Goal: Task Accomplishment & Management: Manage account settings

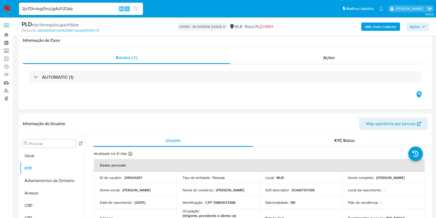
select select "10"
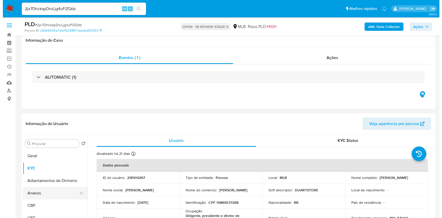
scroll to position [69, 0]
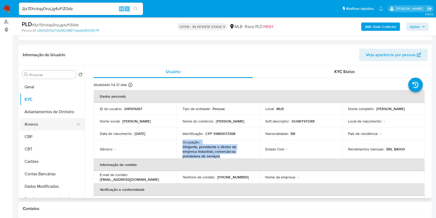
click at [50, 120] on button "Anexos" at bounding box center [50, 124] width 61 height 12
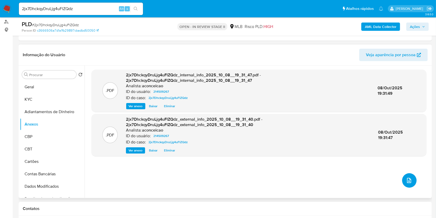
click at [404, 174] on button "upload-file" at bounding box center [409, 180] width 14 height 14
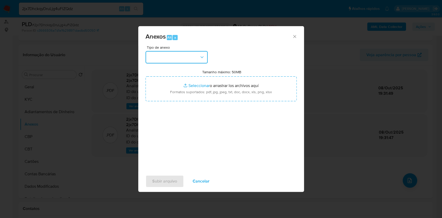
click at [179, 59] on button "button" at bounding box center [176, 57] width 62 height 12
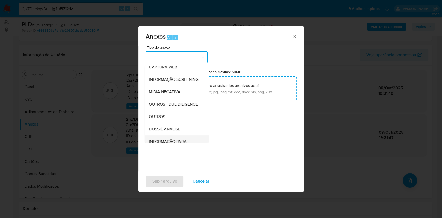
scroll to position [79, 0]
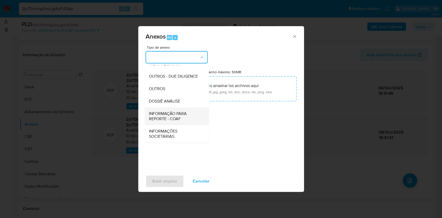
click at [181, 115] on span "INFORMAÇÃO PARA REPORTE - COAF" at bounding box center [175, 116] width 53 height 10
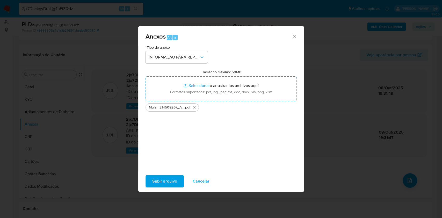
click at [157, 181] on span "Subir arquivo" at bounding box center [164, 180] width 25 height 11
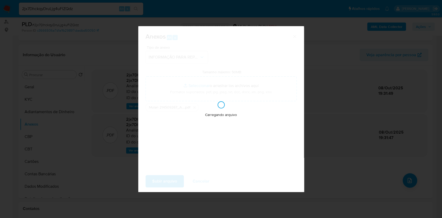
click at [65, 76] on div "Anexos Alt a Tipo de anexo INFORMAÇÃO PARA REPORTE - COAF Tamanho máximo: 50MB …" at bounding box center [221, 109] width 442 height 218
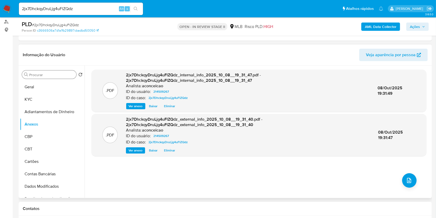
click at [64, 76] on input "Procurar" at bounding box center [51, 74] width 45 height 5
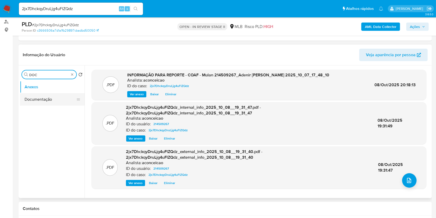
type input "DOC"
click at [51, 98] on button "Documentação" at bounding box center [50, 99] width 61 height 12
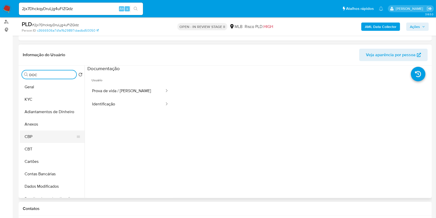
click at [45, 134] on button "CBP" at bounding box center [50, 136] width 61 height 12
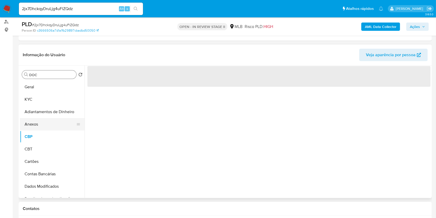
click at [40, 121] on button "Anexos" at bounding box center [50, 124] width 61 height 12
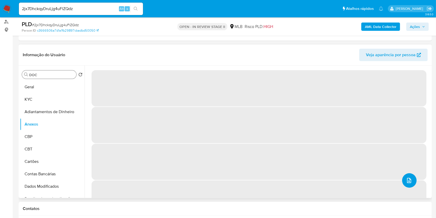
click at [408, 175] on button "upload-file" at bounding box center [409, 180] width 14 height 14
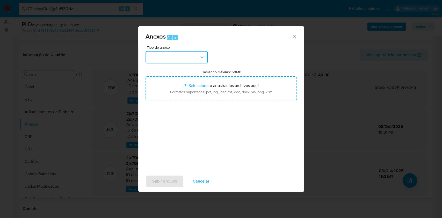
click at [164, 62] on button "button" at bounding box center [176, 57] width 62 height 12
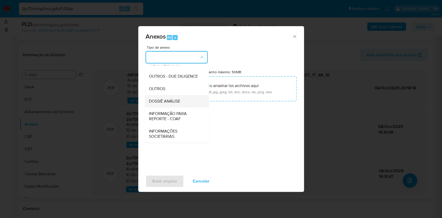
click at [177, 99] on span "DOSSIÊ ANÁLISE" at bounding box center [164, 101] width 31 height 5
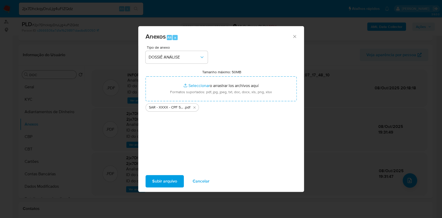
click at [167, 182] on span "Subir arquivo" at bounding box center [164, 180] width 25 height 11
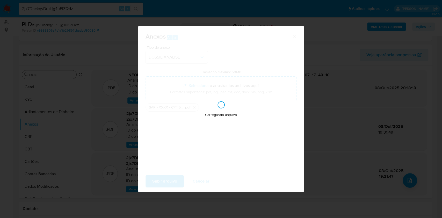
click at [416, 32] on div "Anexos Alt a Tipo de anexo DOSSIÊ ANÁLISE Tamanho máximo: 50MB Seleccionar arch…" at bounding box center [221, 109] width 442 height 218
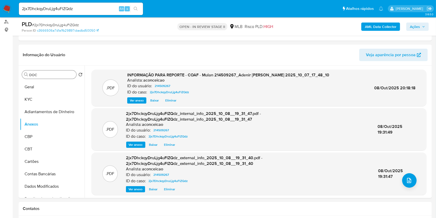
click at [417, 30] on span "Ações" at bounding box center [415, 27] width 10 height 8
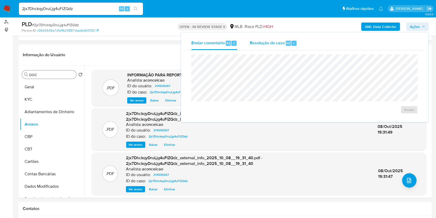
click at [281, 43] on span "Resolução do caso" at bounding box center [267, 43] width 35 height 6
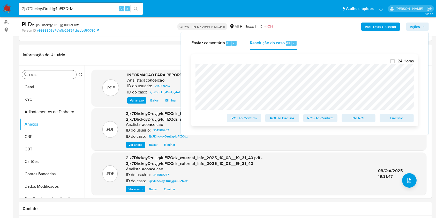
click at [323, 119] on span "ROS To Confirm" at bounding box center [320, 117] width 27 height 7
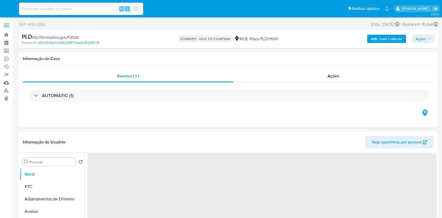
select select "10"
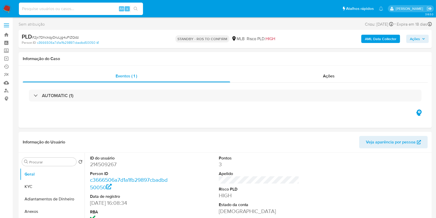
click at [98, 6] on input at bounding box center [81, 8] width 124 height 7
paste input "OLoi7gbtWmJmQJCrfz4c3Fqq"
type input "OLoi7gbtWmJmQJCrfz4c3Fqq"
click at [137, 7] on icon "search-icon" at bounding box center [136, 9] width 4 height 4
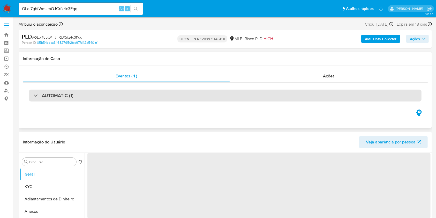
select select "10"
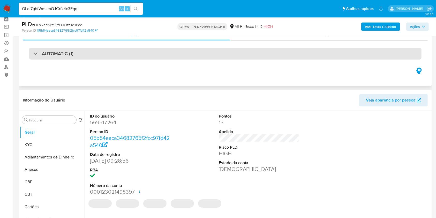
scroll to position [34, 0]
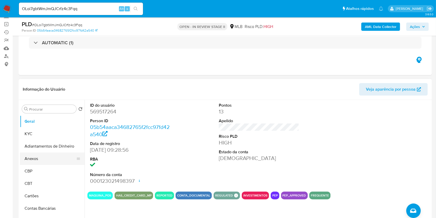
click at [45, 161] on button "Anexos" at bounding box center [50, 158] width 61 height 12
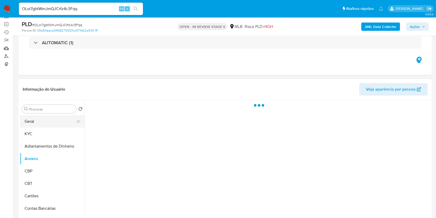
click at [41, 120] on button "Geral" at bounding box center [50, 121] width 61 height 12
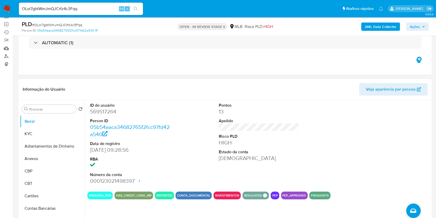
scroll to position [69, 0]
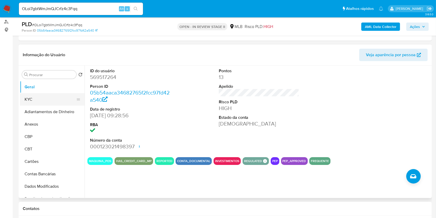
click at [48, 101] on button "KYC" at bounding box center [50, 99] width 61 height 12
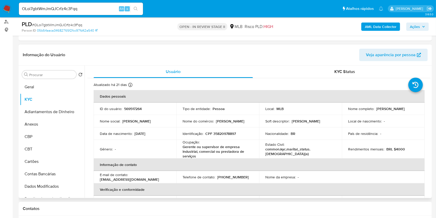
click at [204, 149] on p "Gerente ou supervisor de empresa industrial, comercial ou prestadora de serviços" at bounding box center [217, 151] width 68 height 14
copy div "Ocupação : Gerente ou supervisor de empresa industrial, comercial ou prestadora…"
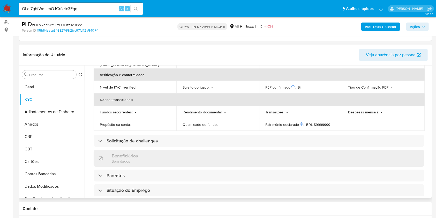
scroll to position [207, 0]
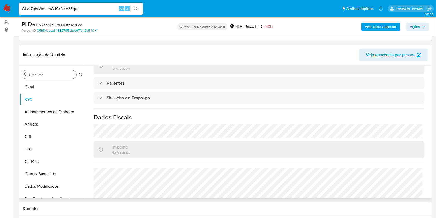
click at [47, 75] on input "Procurar" at bounding box center [51, 74] width 45 height 5
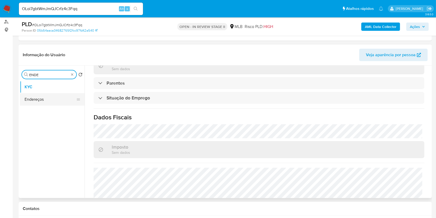
type input "ENDE"
click at [36, 102] on button "Endereços" at bounding box center [50, 99] width 61 height 12
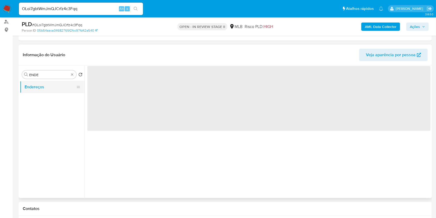
scroll to position [0, 0]
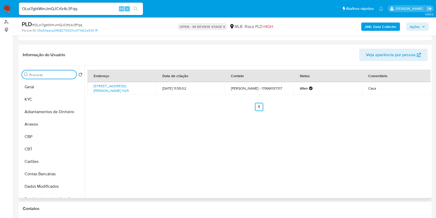
click at [69, 75] on input "Procurar" at bounding box center [51, 74] width 45 height 5
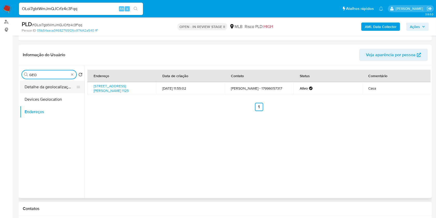
type input "GEO"
click at [52, 84] on button "Detalhe da geolocalização" at bounding box center [50, 87] width 61 height 12
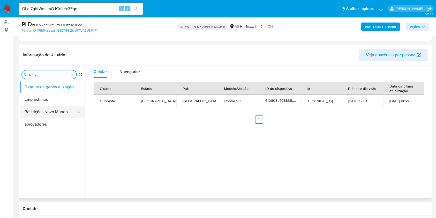
type input "RES"
click at [60, 112] on button "Restrições Novo Mundo" at bounding box center [50, 112] width 61 height 12
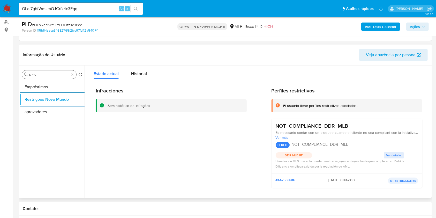
click at [68, 75] on input "RES" at bounding box center [49, 74] width 40 height 5
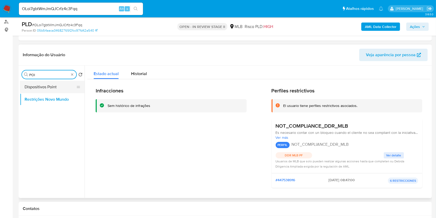
type input "POI"
click at [61, 86] on button "Dispositivos Point" at bounding box center [50, 87] width 61 height 12
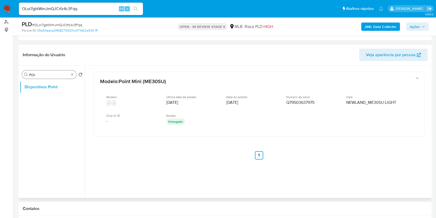
click at [75, 73] on div "Procurar POI" at bounding box center [49, 74] width 54 height 8
type input "DOC"
click at [38, 110] on ul "Dispositivos Point Documentação" at bounding box center [52, 139] width 65 height 117
click at [42, 102] on button "Documentação" at bounding box center [50, 99] width 61 height 12
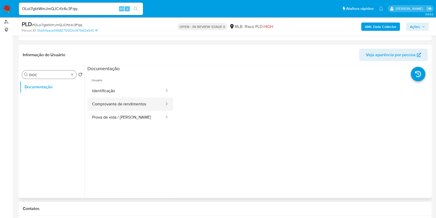
click at [115, 104] on button "Comprovante de rendimentos" at bounding box center [126, 104] width 78 height 13
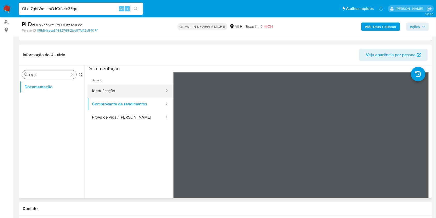
click at [117, 88] on button "Identificação" at bounding box center [126, 90] width 78 height 13
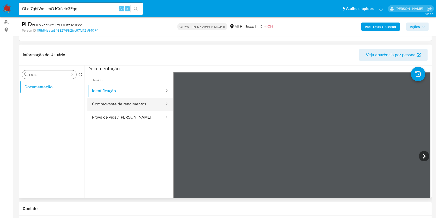
click at [132, 109] on button "Comprovante de rendimentos" at bounding box center [126, 104] width 78 height 13
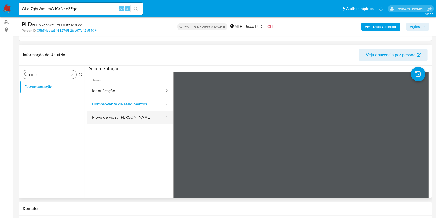
click at [136, 113] on button "Prova de vida / Selfie" at bounding box center [126, 117] width 78 height 13
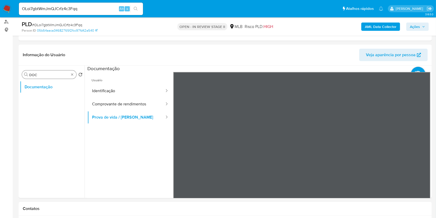
click at [374, 30] on b "AML Data Collector" at bounding box center [381, 27] width 32 height 8
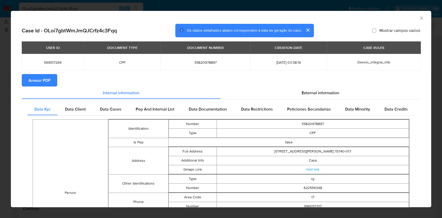
drag, startPoint x: 50, startPoint y: 76, endPoint x: 123, endPoint y: 65, distance: 73.9
click at [50, 76] on span "Anexar PDF" at bounding box center [39, 80] width 22 height 11
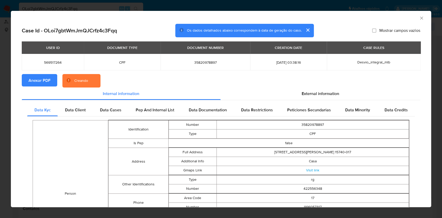
click at [193, 63] on span "35820978897" at bounding box center [205, 62] width 77 height 5
copy span "35820978897"
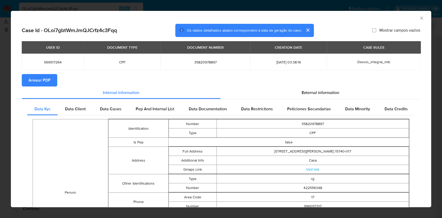
click at [413, 18] on div "AML Data Collector" at bounding box center [221, 17] width 420 height 13
click at [419, 16] on icon "Fechar a janela" at bounding box center [421, 18] width 5 height 5
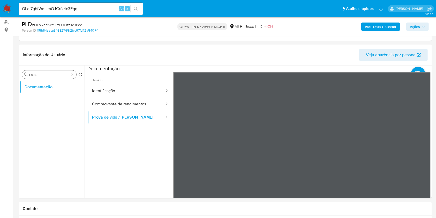
drag, startPoint x: 76, startPoint y: 79, endPoint x: 72, endPoint y: 76, distance: 5.3
click at [73, 77] on div "Procurar DOC Retornar ao pedido padrão Documentação" at bounding box center [52, 132] width 65 height 132
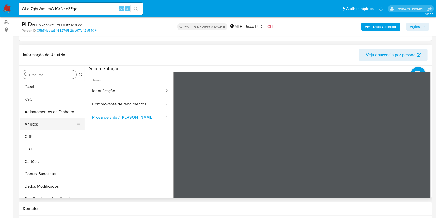
click at [49, 125] on button "Anexos" at bounding box center [50, 124] width 61 height 12
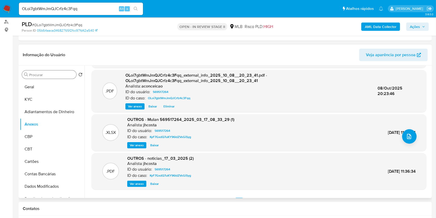
scroll to position [55, 0]
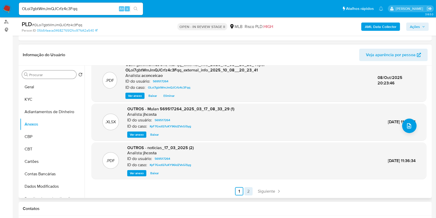
click at [249, 190] on link "2" at bounding box center [249, 191] width 8 height 8
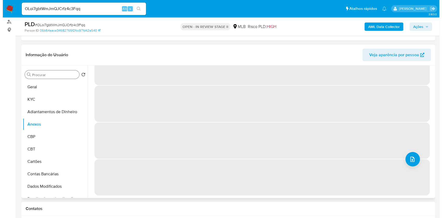
scroll to position [0, 0]
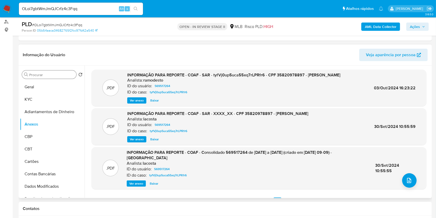
click at [244, 75] on span "INFORMAÇÃO PARA REPORTE - COAF - SAR - tyfVj0up5uca55xq7rLPRfr6 - CPF 358209788…" at bounding box center [233, 75] width 213 height 6
copy span "tyfVj0up5uca55xq7rLPRfr6"
click at [406, 178] on icon "upload-file" at bounding box center [409, 180] width 6 height 6
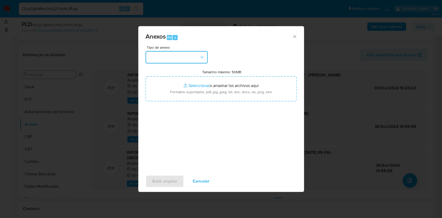
click at [181, 55] on button "button" at bounding box center [176, 57] width 62 height 12
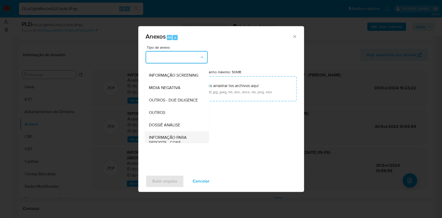
scroll to position [79, 0]
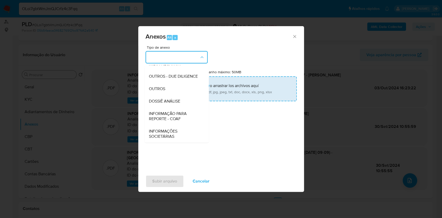
click at [173, 100] on span "DOSSIÊ ANÁLISE" at bounding box center [164, 101] width 31 height 5
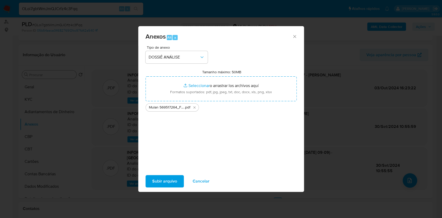
click at [173, 181] on span "Subir arquivo" at bounding box center [164, 180] width 25 height 11
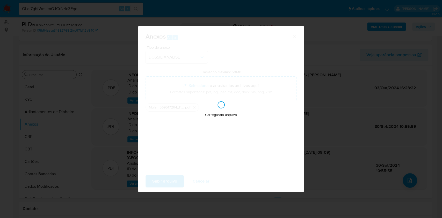
click at [354, 120] on div "Anexos Alt a Tipo de anexo DOSSIÊ ANÁLISE Tamanho máximo: 50MB Seleccionar arch…" at bounding box center [221, 109] width 442 height 218
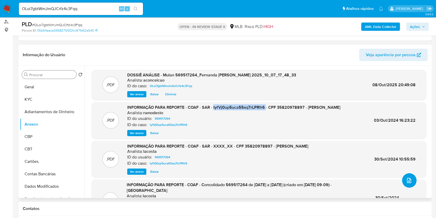
click at [406, 179] on icon "upload-file" at bounding box center [409, 180] width 6 height 6
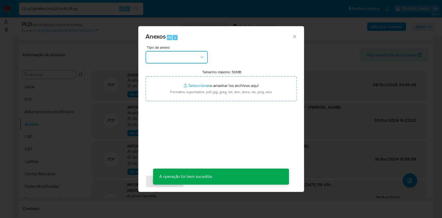
click at [174, 60] on button "button" at bounding box center [176, 57] width 62 height 12
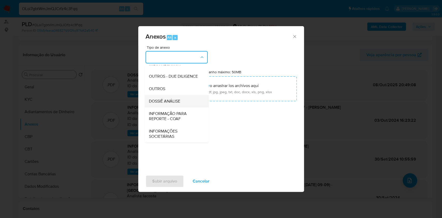
click at [173, 102] on span "DOSSIÊ ANÁLISE" at bounding box center [164, 101] width 31 height 5
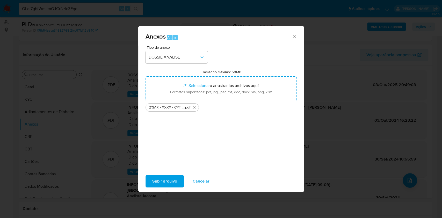
click at [169, 183] on span "Subir arquivo" at bounding box center [164, 180] width 25 height 11
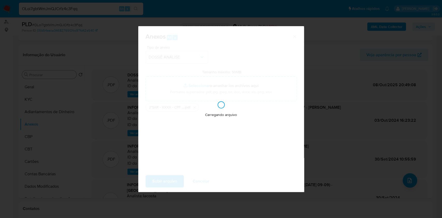
click at [171, 181] on div "Carregando arquivo" at bounding box center [221, 109] width 166 height 166
click at [348, 105] on div "Anexos Alt a Tipo de anexo DOSSIÊ ANÁLISE Tamanho máximo: 50MB Seleccionar arch…" at bounding box center [221, 109] width 442 height 218
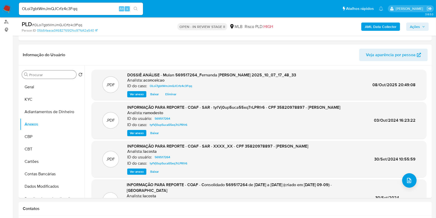
click at [417, 23] on span "Ações" at bounding box center [415, 27] width 10 height 8
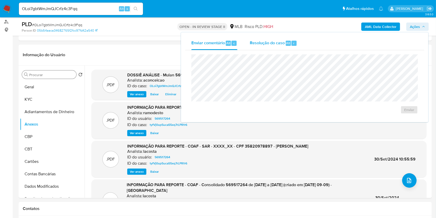
click at [260, 43] on span "Resolução do caso" at bounding box center [267, 43] width 35 height 6
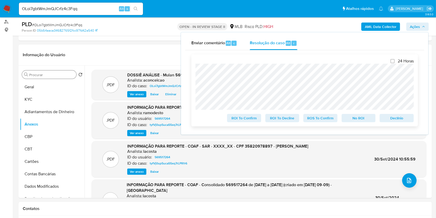
click at [318, 120] on span "ROS To Confirm" at bounding box center [320, 117] width 27 height 7
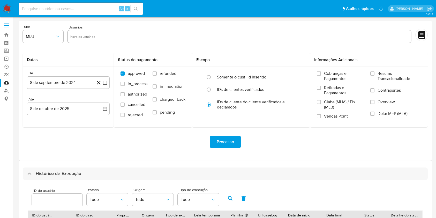
select select "10"
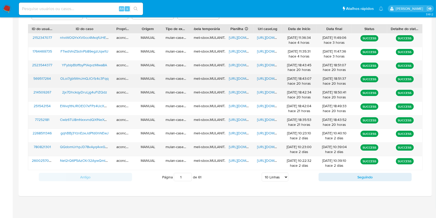
click at [237, 81] on span "https://docs.google.com/spreadsheets/d/1lEY68V5Mhd5vMRKccuxaqJhPCjY-NqsTdQp_bVT…" at bounding box center [247, 78] width 36 height 5
click at [263, 82] on div "https://docs.google.com/document/d/1HcOGQfsPZFIXaaJGsaB_ByMhG0vAPNqRNDVkEjOq1Ro…" at bounding box center [268, 80] width 28 height 13
click at [263, 79] on span "https://docs.google.com/document/d/1HcOGQfsPZFIXaaJGsaB_ByMhG0vAPNqRNDVkEjOq1Ro…" at bounding box center [275, 78] width 36 height 5
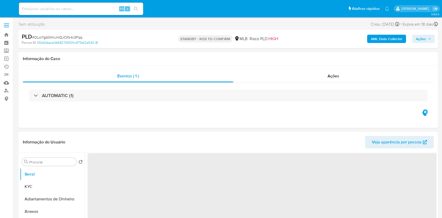
select select "10"
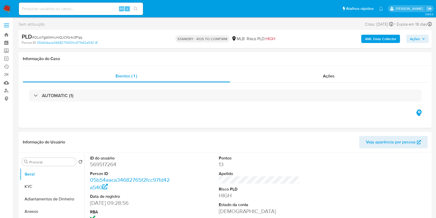
click at [106, 6] on input at bounding box center [81, 8] width 124 height 7
paste input "YFyblpBbffbyP1AqvzMIwa8A"
type input "YFyblpBbffbyP1AqvzMIwa8A"
click at [149, 11] on ul "Pausado Ver notificaciones YFyblpBbffbyP1AqvzMIwa8A Alt s Atalhos rápidos Presi…" at bounding box center [201, 8] width 370 height 13
click at [135, 7] on icon "search-icon" at bounding box center [136, 9] width 4 height 4
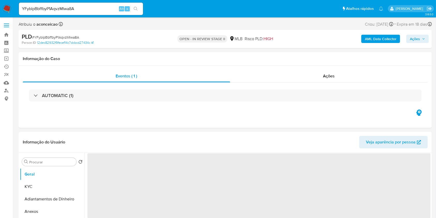
select select "10"
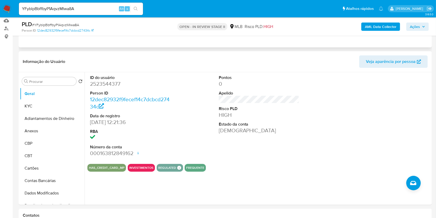
scroll to position [69, 0]
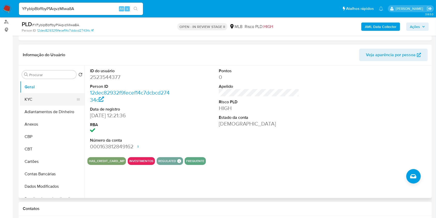
click at [53, 96] on button "KYC" at bounding box center [50, 99] width 61 height 12
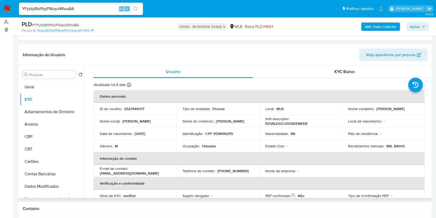
click at [204, 124] on td "Nome do comércio : Edvaldo Medeiros" at bounding box center [217, 121] width 83 height 12
click at [211, 144] on p "Tatuador" at bounding box center [209, 146] width 14 height 5
copy div "Ocupação : Tatuador"
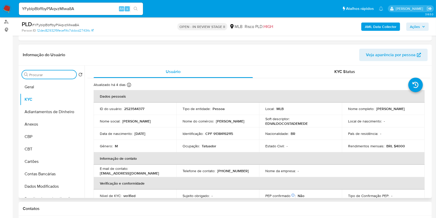
click at [65, 73] on input "Procurar" at bounding box center [51, 74] width 45 height 5
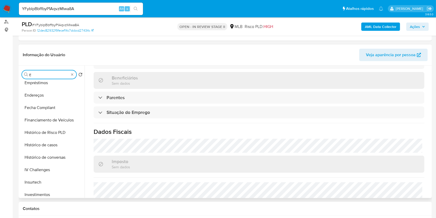
scroll to position [207, 0]
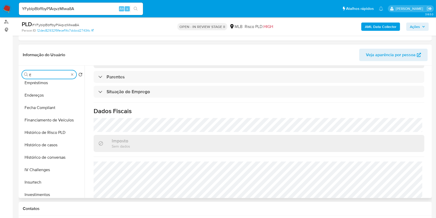
click at [54, 75] on input "E" at bounding box center [49, 74] width 40 height 5
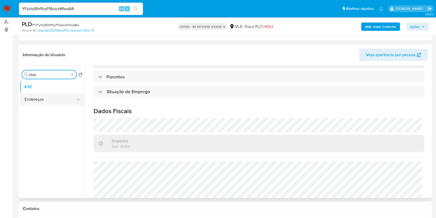
type input "END"
click at [38, 99] on button "Endereços" at bounding box center [50, 99] width 61 height 12
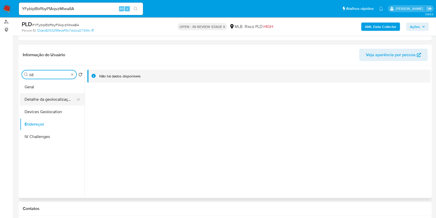
type input "GE"
click at [53, 98] on button "Detalhe da geolocalização" at bounding box center [50, 99] width 61 height 12
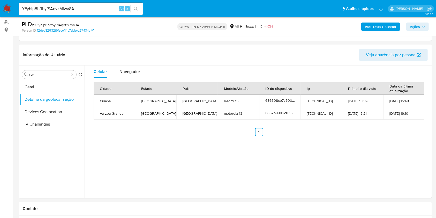
click at [71, 74] on div "Procurar GE" at bounding box center [49, 74] width 54 height 8
click at [68, 73] on input "GE" at bounding box center [49, 74] width 40 height 5
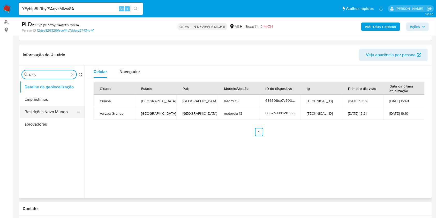
type input "RES"
click at [49, 109] on button "Restrições Novo Mundo" at bounding box center [50, 112] width 61 height 12
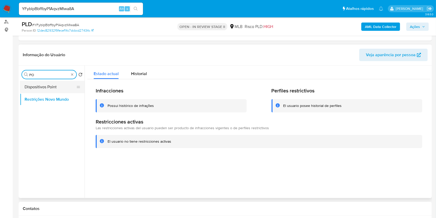
type input "PO"
click at [56, 87] on button "Dispositivos Point" at bounding box center [50, 87] width 61 height 12
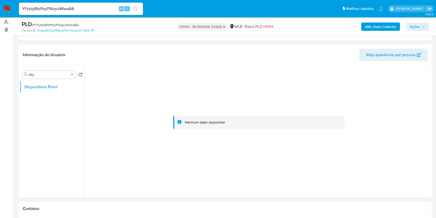
drag, startPoint x: 71, startPoint y: 71, endPoint x: 70, endPoint y: 76, distance: 4.5
click at [71, 71] on div "Procurar PO" at bounding box center [49, 74] width 54 height 8
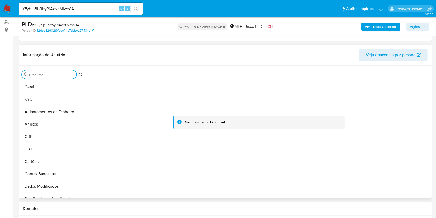
click at [72, 75] on input "Procurar" at bounding box center [51, 74] width 45 height 5
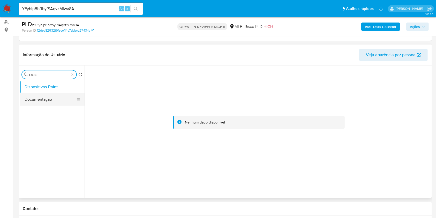
type input "DOC"
click at [65, 98] on button "Documentação" at bounding box center [50, 99] width 61 height 12
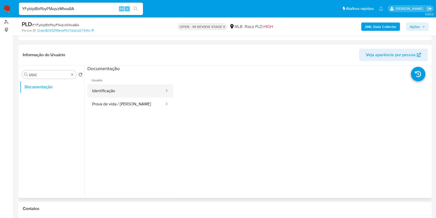
click at [143, 90] on button "Identificação" at bounding box center [126, 90] width 78 height 13
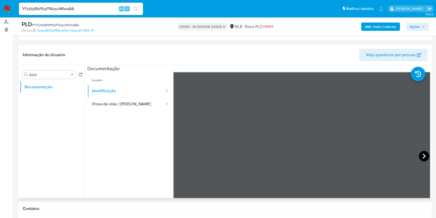
click at [423, 157] on icon at bounding box center [424, 156] width 10 height 10
click at [99, 100] on button "Prova de vida / Selfie" at bounding box center [126, 104] width 78 height 13
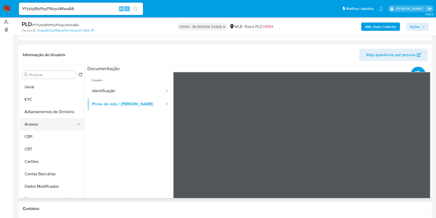
click at [48, 121] on button "Anexos" at bounding box center [50, 124] width 61 height 12
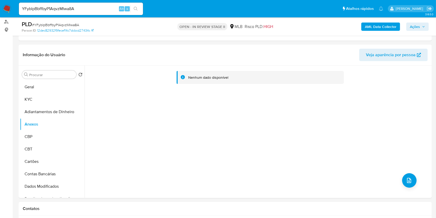
click at [367, 27] on b "AML Data Collector" at bounding box center [381, 27] width 32 height 8
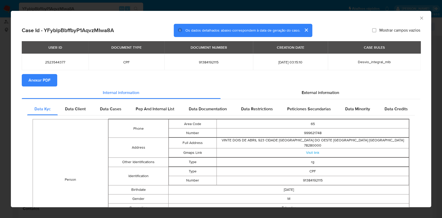
drag, startPoint x: 48, startPoint y: 78, endPoint x: 191, endPoint y: 56, distance: 144.7
click at [49, 78] on span "Anexar PDF" at bounding box center [39, 80] width 22 height 11
click at [419, 18] on icon "Fechar a janela" at bounding box center [421, 18] width 5 height 5
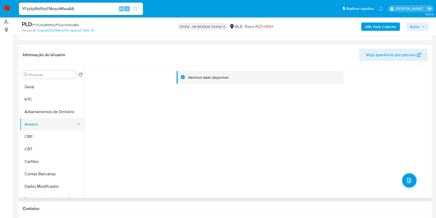
click at [46, 126] on button "Anexos" at bounding box center [50, 124] width 61 height 12
drag, startPoint x: 47, startPoint y: 99, endPoint x: 47, endPoint y: 107, distance: 8.0
click at [47, 100] on button "KYC" at bounding box center [52, 99] width 65 height 12
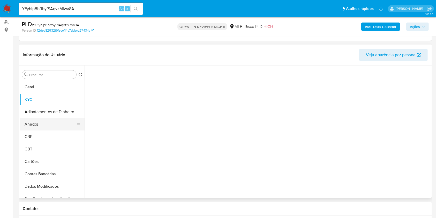
click at [47, 127] on button "Anexos" at bounding box center [50, 124] width 61 height 12
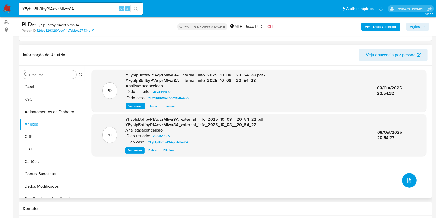
click at [407, 179] on icon "upload-file" at bounding box center [409, 180] width 6 height 6
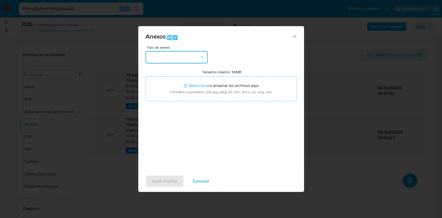
click at [175, 54] on button "button" at bounding box center [176, 57] width 62 height 12
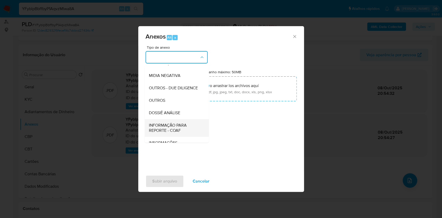
scroll to position [79, 0]
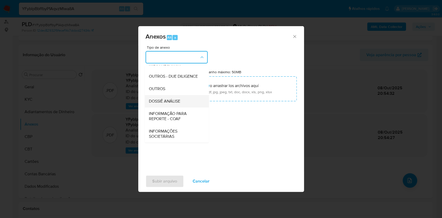
click at [169, 101] on span "DOSSIÊ ANÁLISE" at bounding box center [164, 101] width 31 height 5
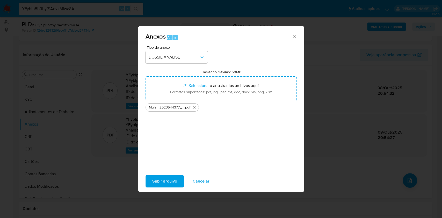
click at [167, 182] on span "Subir arquivo" at bounding box center [164, 180] width 25 height 11
click at [162, 182] on span "Subir arquivo" at bounding box center [164, 180] width 25 height 11
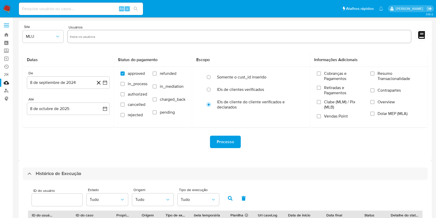
select select "10"
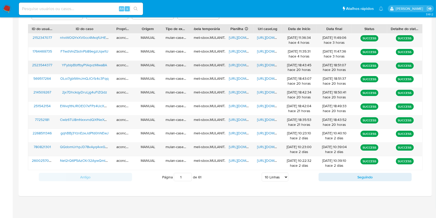
click at [239, 69] on div "[URL][DOMAIN_NAME]" at bounding box center [239, 67] width 28 height 13
click at [238, 67] on span "[URL][DOMAIN_NAME]" at bounding box center [247, 64] width 36 height 5
click at [263, 64] on span "[URL][DOMAIN_NAME]" at bounding box center [275, 64] width 36 height 5
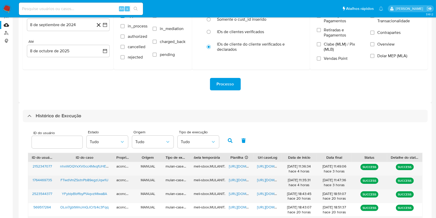
scroll to position [83, 0]
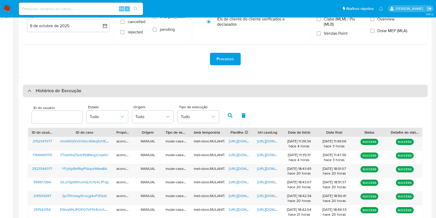
click at [222, 92] on div "Histórico de Execução" at bounding box center [225, 91] width 405 height 12
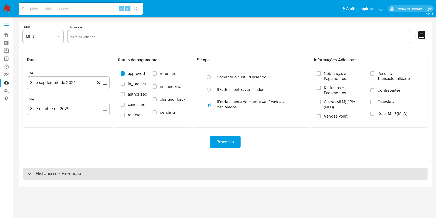
scroll to position [0, 0]
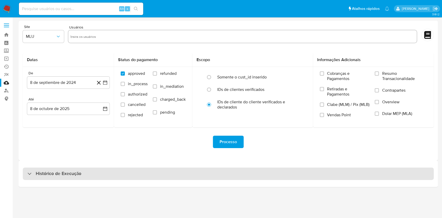
click at [217, 175] on div "Histórico de Execução" at bounding box center [228, 173] width 411 height 12
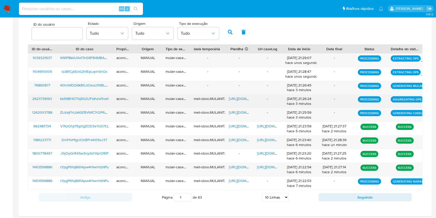
scroll to position [172, 0]
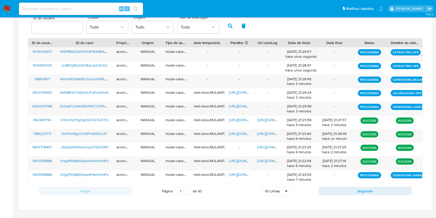
click at [284, 193] on select "5 Linhas 10 Linhas 20 Linhas 25 Linhas 50 Linhas 100 Linhas" at bounding box center [275, 191] width 27 height 9
select select "20"
click at [262, 187] on select "5 Linhas 10 Linhas 20 Linhas 25 Linhas 50 Linhas 100 Linhas" at bounding box center [275, 191] width 27 height 9
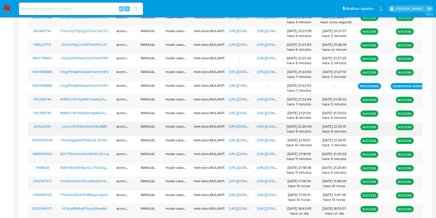
scroll to position [276, 0]
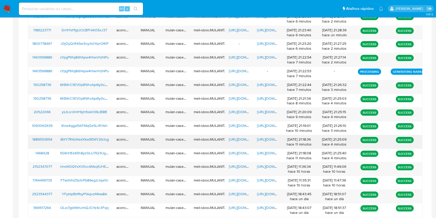
click at [239, 139] on span "[URL][DOMAIN_NAME]" at bounding box center [247, 139] width 36 height 5
click at [257, 139] on span "[URL][DOMAIN_NAME]" at bounding box center [275, 139] width 36 height 5
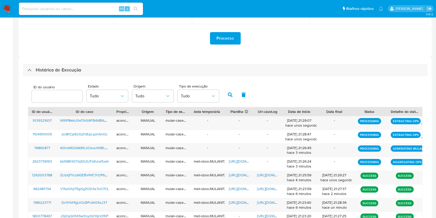
scroll to position [320, 0]
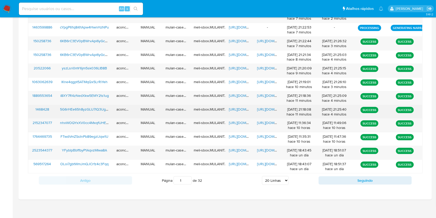
click at [237, 112] on div "[URL][DOMAIN_NAME]" at bounding box center [239, 111] width 28 height 13
click at [237, 109] on span "[URL][DOMAIN_NAME]" at bounding box center [247, 109] width 36 height 5
click at [261, 110] on span "[URL][DOMAIN_NAME]" at bounding box center [275, 109] width 36 height 5
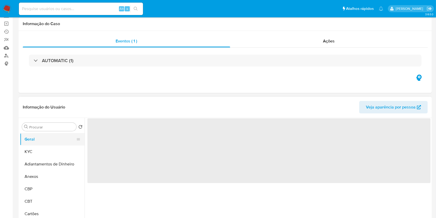
scroll to position [69, 0]
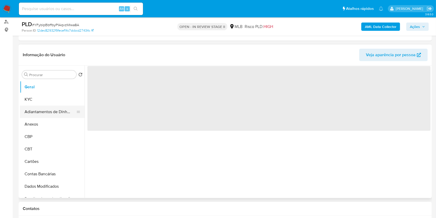
select select "10"
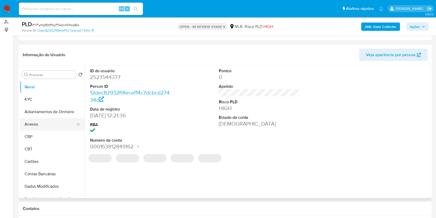
click at [55, 122] on button "Anexos" at bounding box center [50, 124] width 61 height 12
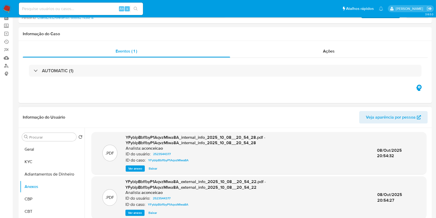
scroll to position [0, 0]
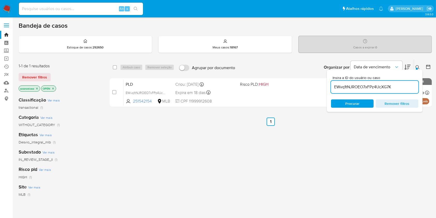
click at [38, 87] on icon "close-filter" at bounding box center [36, 88] width 3 height 3
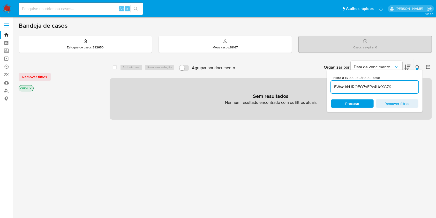
click at [376, 86] on input "EWvq1tNJROEO7xFPz4UcXG7K" at bounding box center [374, 87] width 87 height 7
paste input "YFyblpBbffbyP1AqvzMIwa8A"
type input "YFyblpBbffbyP1AqvzMIwa8A"
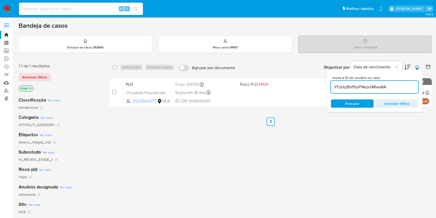
click at [420, 67] on button at bounding box center [418, 67] width 9 height 6
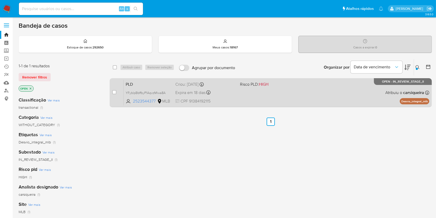
click at [116, 94] on div "case-item-checkbox" at bounding box center [114, 92] width 4 height 5
click at [115, 93] on input "checkbox" at bounding box center [114, 92] width 4 height 4
checkbox input "true"
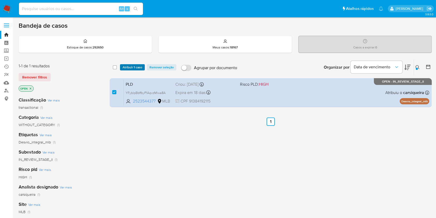
click at [132, 67] on span "Atribuir 1 caso" at bounding box center [133, 67] width 20 height 5
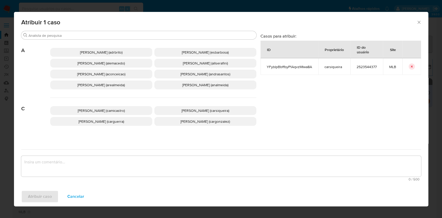
click at [114, 73] on span "[PERSON_NAME] (aconceicao)" at bounding box center [101, 73] width 48 height 5
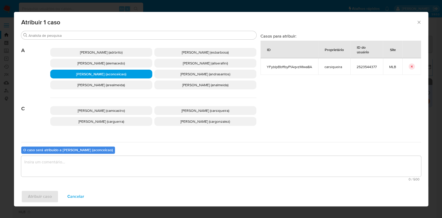
click at [154, 174] on textarea "assign-modal" at bounding box center [221, 166] width 400 height 21
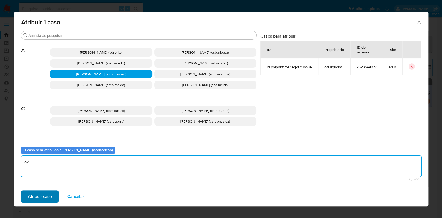
type textarea "ok"
click at [39, 198] on span "Atribuir caso" at bounding box center [40, 196] width 24 height 11
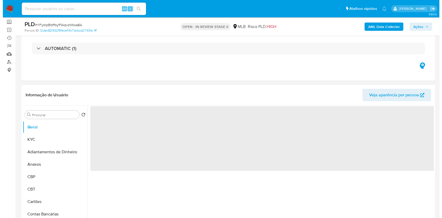
scroll to position [69, 0]
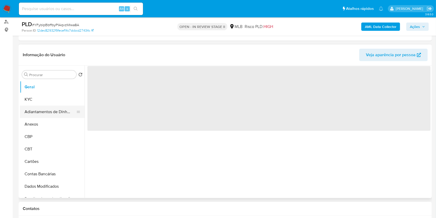
select select "10"
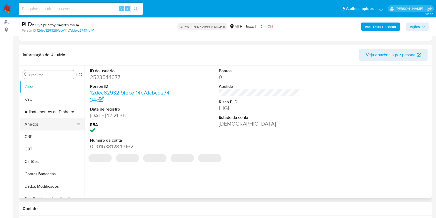
click at [46, 121] on button "Anexos" at bounding box center [50, 124] width 61 height 12
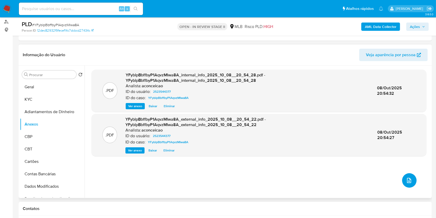
click at [412, 179] on button "upload-file" at bounding box center [409, 180] width 14 height 14
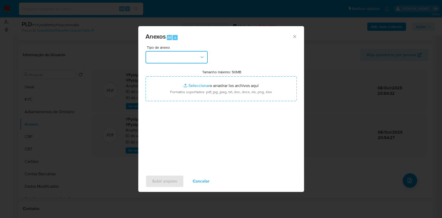
click at [190, 60] on button "button" at bounding box center [176, 57] width 62 height 12
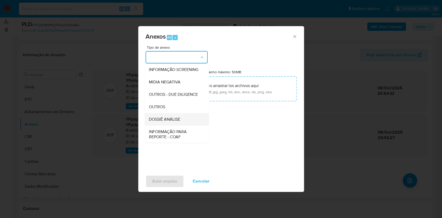
scroll to position [79, 0]
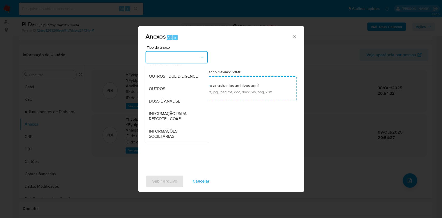
click at [179, 102] on span "DOSSIÊ ANÁLISE" at bounding box center [164, 101] width 31 height 5
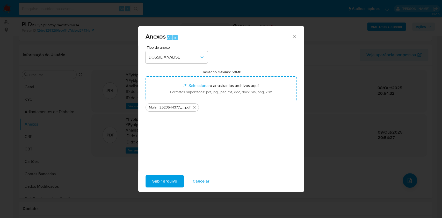
click at [171, 181] on span "Subir arquivo" at bounding box center [164, 180] width 25 height 11
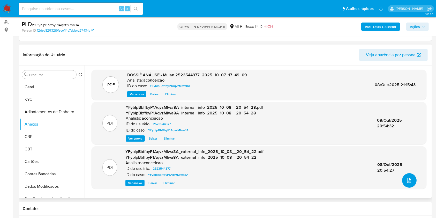
click at [406, 177] on icon "upload-file" at bounding box center [409, 180] width 6 height 6
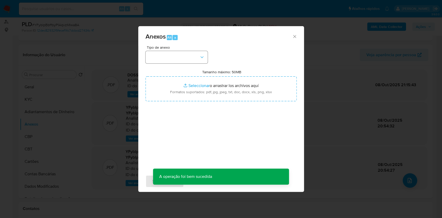
drag, startPoint x: 162, startPoint y: 48, endPoint x: 167, endPoint y: 55, distance: 9.0
click at [164, 52] on div "Tipo de anexo" at bounding box center [176, 55] width 62 height 18
click at [168, 55] on button "button" at bounding box center [176, 57] width 62 height 12
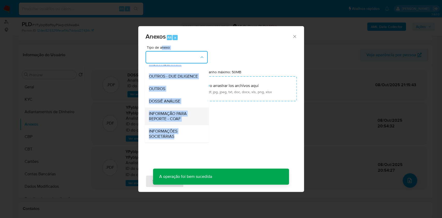
click at [177, 113] on span "INFORMAÇÃO PARA REPORTE - COAF" at bounding box center [175, 116] width 53 height 10
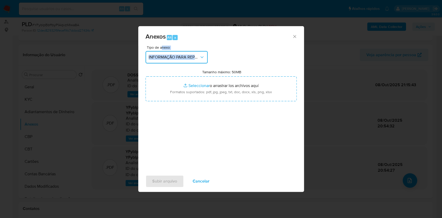
click at [175, 55] on span "INFORMAÇÃO PARA REPORTE - COAF" at bounding box center [174, 57] width 51 height 5
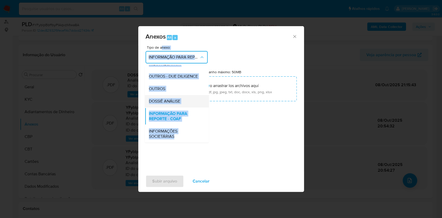
click at [173, 99] on span "DOSSIÊ ANÁLISE" at bounding box center [164, 101] width 31 height 5
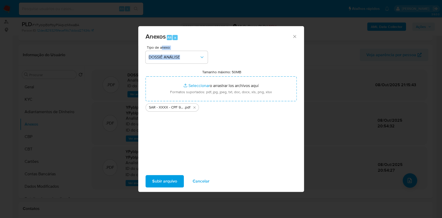
click at [169, 181] on span "Subir arquivo" at bounding box center [164, 180] width 25 height 11
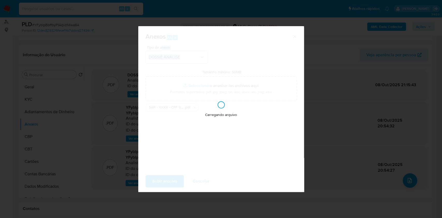
click at [381, 102] on div "Anexos Alt a Tipo de anexo DOSSIÊ ANÁLISE Tamanho máximo: 50MB Seleccionar arch…" at bounding box center [221, 109] width 442 height 218
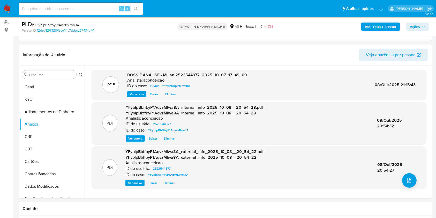
click at [413, 28] on span "Ações" at bounding box center [415, 27] width 10 height 8
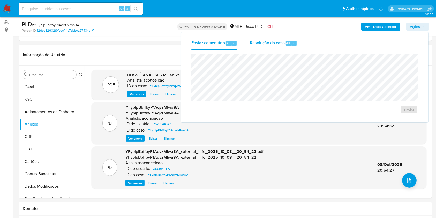
click at [284, 41] on span "Resolução do caso" at bounding box center [267, 43] width 35 height 6
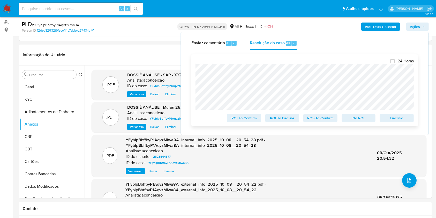
click at [317, 121] on span "ROS To Confirm" at bounding box center [320, 117] width 27 height 7
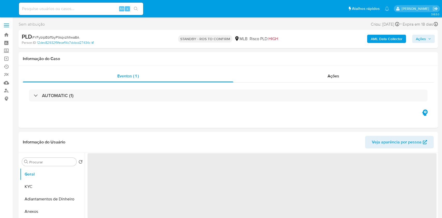
select select "10"
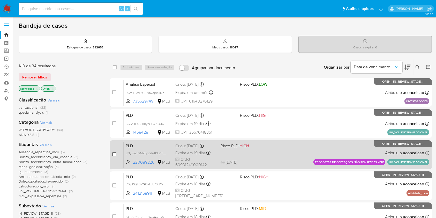
click at [114, 155] on input "checkbox" at bounding box center [114, 154] width 4 height 4
checkbox input "true"
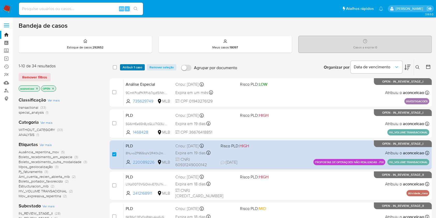
click at [134, 65] on span "Atribuir 1 caso" at bounding box center [133, 67] width 20 height 5
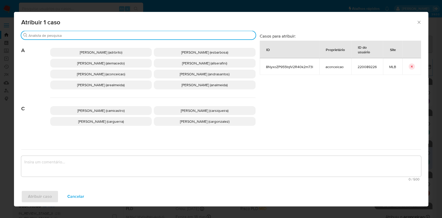
click at [125, 36] on input "Buscar" at bounding box center [140, 35] width 225 height 5
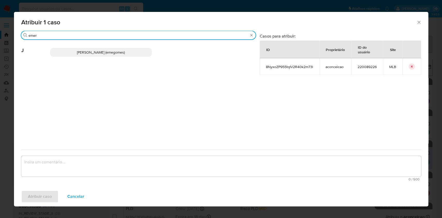
type input "emer"
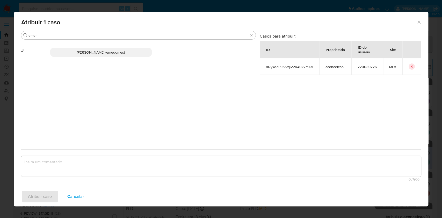
click at [108, 56] on p "Jose Emerson Gomes Pereira (emegomes)" at bounding box center [101, 52] width 102 height 9
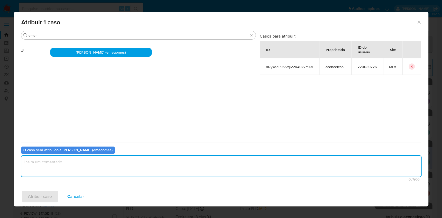
click at [102, 164] on textarea "assign-modal" at bounding box center [221, 166] width 400 height 21
type textarea "ok"
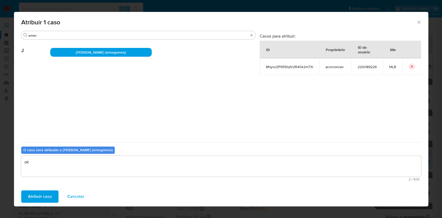
click at [31, 197] on span "Atribuir caso" at bounding box center [40, 196] width 24 height 11
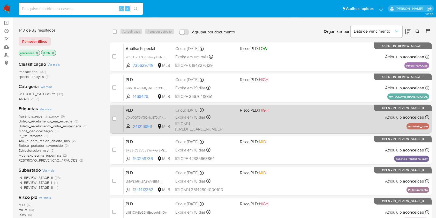
scroll to position [34, 0]
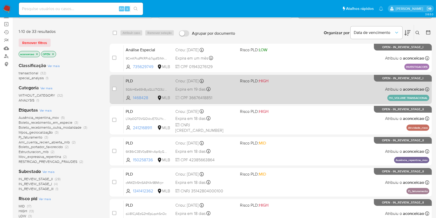
click at [293, 90] on div "PLD 5G6rHEe65h8yzGLU7lQ3Ug4c 1468428 MLB Risco PLD: HIGH Criou: 12/09/2025 Crio…" at bounding box center [277, 89] width 306 height 26
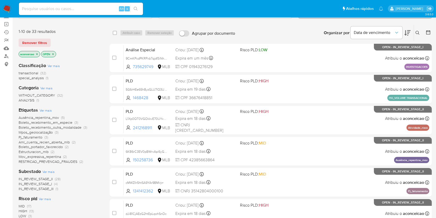
click at [54, 132] on span "Mpos_geolocalização (3)" at bounding box center [39, 132] width 40 height 5
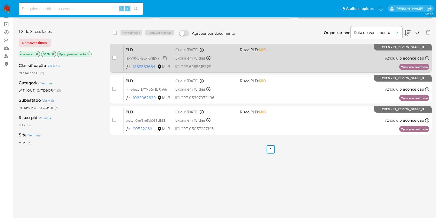
click at [166, 58] on span "i8XY7R4zNedXkw5EMY2ts1ug" at bounding box center [147, 58] width 43 height 6
click at [266, 61] on div "PLD i8XY7R4zNedXkw5EMY2ts1ug Copiado Copiado 1889553654 MLB Risco PLD: MID Crio…" at bounding box center [277, 58] width 306 height 26
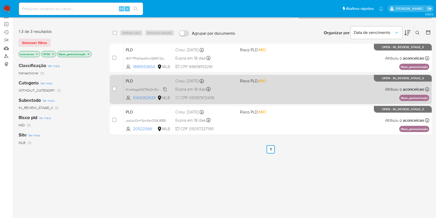
click at [165, 88] on span "lKne4qgpt5ATMqQx5LrRiYeh" at bounding box center [146, 89] width 41 height 6
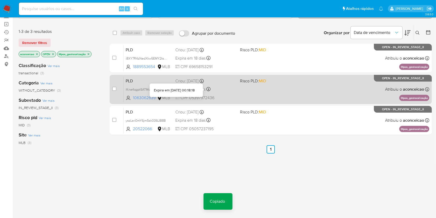
click at [239, 90] on div "PLD lKne4qgpt5ATMqQx5LrRiYeh Copiado Copiado 1063062639 MLB Risco PLD: MID Crio…" at bounding box center [277, 89] width 306 height 26
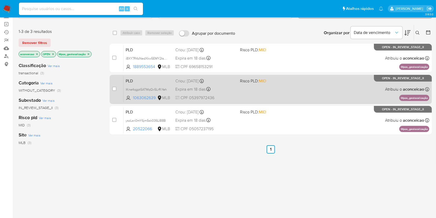
drag, startPoint x: 399, startPoint y: 96, endPoint x: 428, endPoint y: 98, distance: 29.4
click at [428, 98] on p "Mpos_geolocalização" at bounding box center [415, 98] width 30 height 6
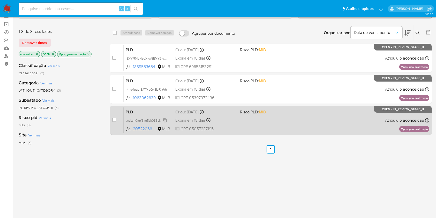
click at [166, 117] on div "yszLsri0mY6jm5sk036LIB8B" at bounding box center [146, 120] width 41 height 6
click at [225, 117] on div "Expira em 18 dias Expira em 27/10/2025 00:11:03" at bounding box center [205, 120] width 60 height 7
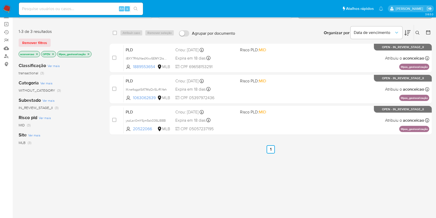
click at [90, 55] on icon "close-filter" at bounding box center [88, 54] width 3 height 3
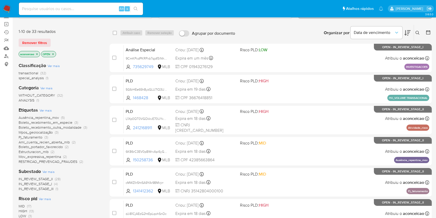
click at [51, 118] on span "Ausência_repentina_mov" at bounding box center [39, 117] width 40 height 5
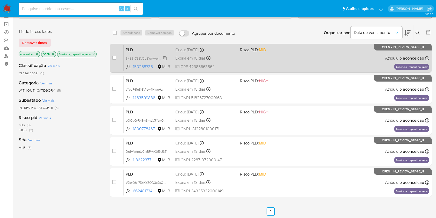
click at [164, 59] on span "6KB6rC3EV0pBWrvApi6yGcmZ" at bounding box center [148, 58] width 45 height 6
click at [221, 59] on div "Expira em 18 dias Expira em 27/10/2025 00:33:59" at bounding box center [205, 58] width 60 height 7
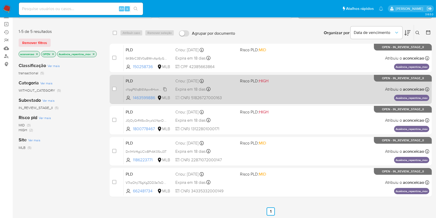
click at [166, 90] on span "cYpgP61q8i61Apw4HwnHzNPu" at bounding box center [147, 89] width 43 height 6
click at [218, 88] on div "Expira em 18 dias Expira em 27/10/2025 00:27:50" at bounding box center [205, 89] width 60 height 7
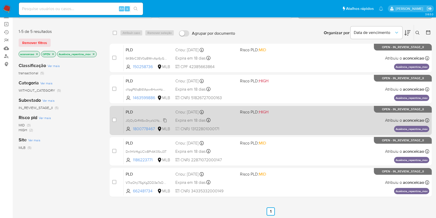
click at [164, 121] on span "J0jOyQrR4Sw3nyzVJYqnOfKP" at bounding box center [147, 120] width 43 height 6
click at [248, 123] on div "PLD J0jOyQrR4Sw3nyzVJYqnOfKP Copiado Copiado 1800778467 MLB Risco PLD: HIGH Cri…" at bounding box center [277, 120] width 306 height 26
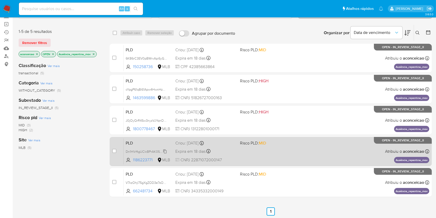
click at [167, 149] on icon at bounding box center [165, 151] width 4 height 4
click at [242, 149] on div "PLD Dn1HVrftgUClcBPrAK05xJ3T Copiado Copiado 1186223771 MLB Risco PLD: MID Crio…" at bounding box center [277, 151] width 306 height 26
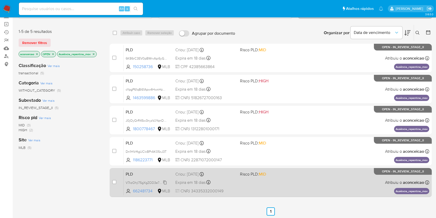
click at [166, 181] on span "V7kzOhjl75gXgZOD3e7sO7CL" at bounding box center [147, 182] width 43 height 6
click at [223, 181] on div "Expira em 18 dias Expira em 27/10/2025 00:11:35" at bounding box center [205, 182] width 60 height 7
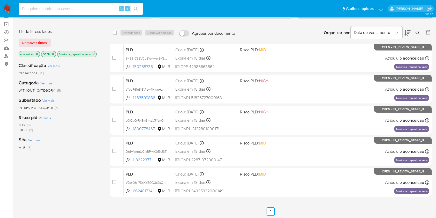
click at [94, 54] on icon "close-filter" at bounding box center [93, 54] width 3 height 3
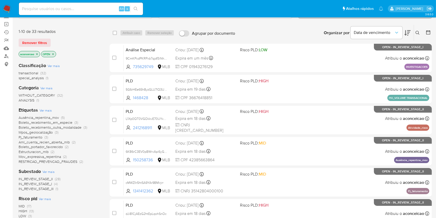
click at [69, 160] on span "RESTRICAO_PREVENCAO_FRAUDES" at bounding box center [48, 161] width 59 height 5
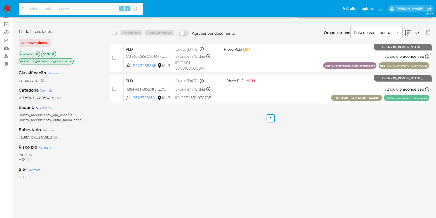
click at [71, 62] on icon "close-filter" at bounding box center [70, 61] width 3 height 3
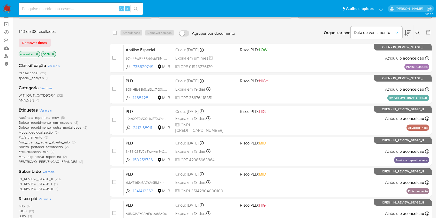
click at [58, 122] on span "Boleto_recebimento_em_especie" at bounding box center [46, 122] width 54 height 5
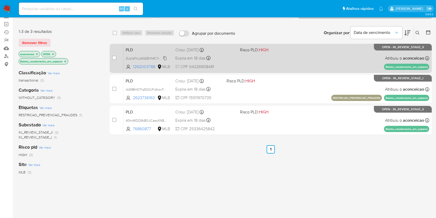
click at [166, 57] on span "ZUzIqFhLb6GEBVNfC7rOP6DZ" at bounding box center [148, 58] width 44 height 6
click at [244, 65] on div "PLD ZUzIqFhLb6GEBVNfC7rOP6DZ Copiado Copiado 1262003788 MLB Risco PLD: HIGH Cri…" at bounding box center [277, 58] width 306 height 26
drag, startPoint x: 385, startPoint y: 67, endPoint x: 374, endPoint y: 61, distance: 12.3
click at [427, 69] on p "Boleto_recebimento_em_especie" at bounding box center [406, 67] width 45 height 6
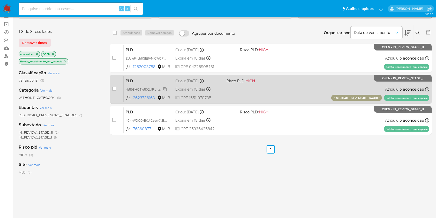
click at [165, 90] on span "kb59BHOTIq502UFidhzwTcwh" at bounding box center [147, 89] width 43 height 6
click at [225, 93] on div "PLD kb59BHOTIq502UFidhzwTcwh Copiado Copiado 2623736163 MLB Risco PLD: HIGH Cri…" at bounding box center [277, 89] width 306 height 26
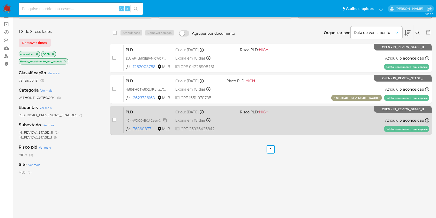
click at [166, 118] on span "40hnWDQ9kB0JiCessXNBLUsD" at bounding box center [149, 120] width 46 height 6
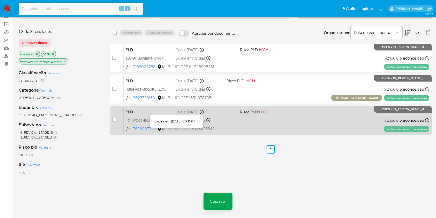
click at [236, 121] on div "PLD 40hnWDQ9kB0JiCessXNBLUsD Copiado Copiado 76860877 MLB Risco PLD: HIGH Criou…" at bounding box center [277, 120] width 306 height 26
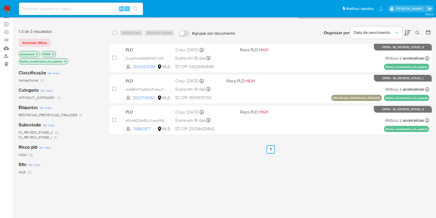
click at [66, 61] on icon "close-filter" at bounding box center [65, 61] width 2 height 2
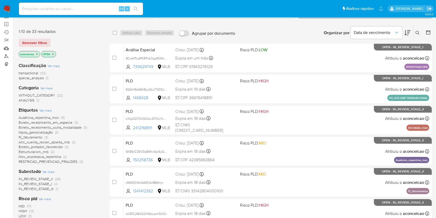
click at [51, 151] on span "(2)" at bounding box center [53, 151] width 4 height 5
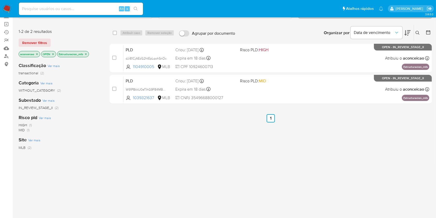
click at [87, 51] on p "Estructuracion_mlb" at bounding box center [72, 54] width 31 height 6
click at [87, 53] on icon "close-filter" at bounding box center [85, 54] width 3 height 3
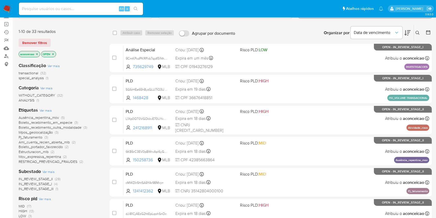
click at [49, 150] on span "Estructuracion_mlb (2)" at bounding box center [37, 151] width 36 height 5
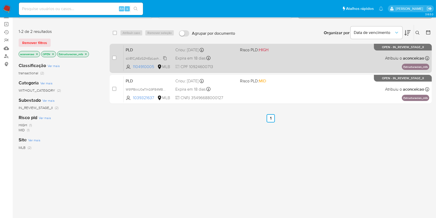
click at [166, 58] on span "dJi81CjAEzG2htEpLqohSnOc" at bounding box center [146, 58] width 41 height 6
click at [233, 58] on div "Expira em 18 dias Expira em 27/10/2025 00:29:15" at bounding box center [205, 58] width 60 height 7
drag, startPoint x: 404, startPoint y: 65, endPoint x: 427, endPoint y: 67, distance: 22.8
click at [427, 67] on p "Estructuracion_mlb" at bounding box center [415, 67] width 27 height 6
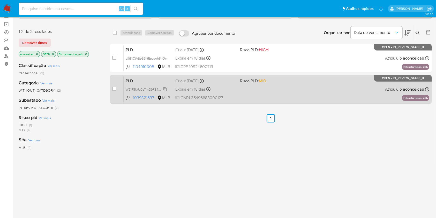
click at [166, 89] on span "W91P8kkU0eTlhG9FB4MBAwL6" at bounding box center [148, 89] width 45 height 6
click at [251, 85] on div "PLD W91P8kkU0eTlhG9FB4MBAwL6 Copiado Copiado 1039321637 MLB Risco PLD: MID Crio…" at bounding box center [277, 89] width 306 height 26
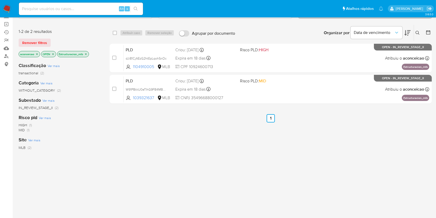
click at [87, 54] on icon "close-filter" at bounding box center [86, 54] width 2 height 2
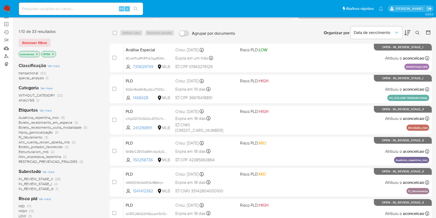
click at [418, 30] on button at bounding box center [418, 33] width 9 height 6
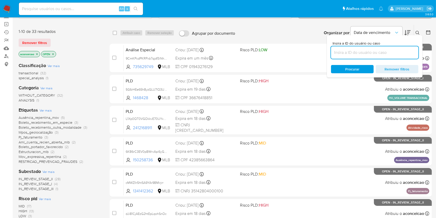
click at [395, 55] on input at bounding box center [374, 52] width 87 height 7
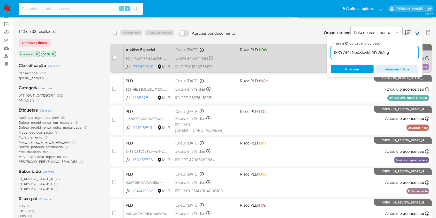
type input "i8XY7R4zNedXkw5EMY2ts1ug"
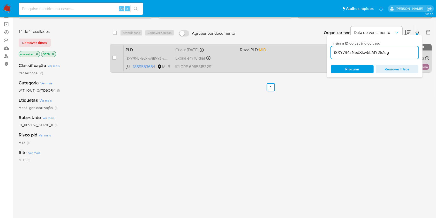
click at [263, 69] on div "PLD i8XY7R4zNedXkw5EMY2ts1ug 1889553654 MLB Risco PLD: MID Criou: 12/09/2025 Cr…" at bounding box center [277, 58] width 306 height 26
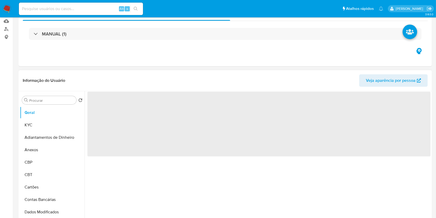
scroll to position [172, 0]
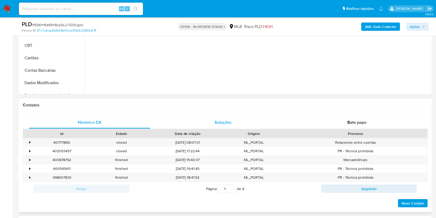
select select "10"
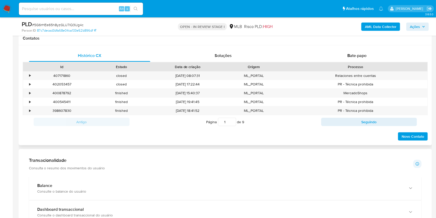
scroll to position [345, 0]
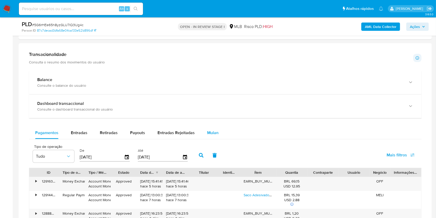
click at [208, 133] on span "Mulan" at bounding box center [212, 133] width 11 height 6
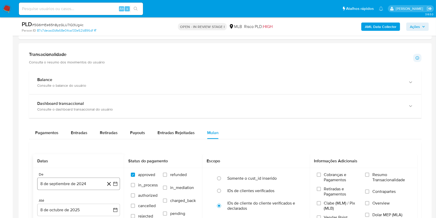
click at [86, 181] on button "8 de septiembre de 2024" at bounding box center [78, 184] width 83 height 12
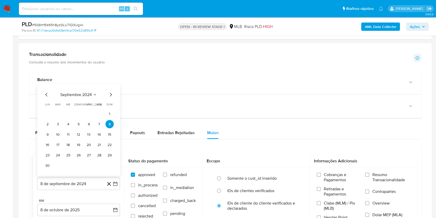
click at [84, 92] on span "septiembre 2024" at bounding box center [76, 94] width 32 height 5
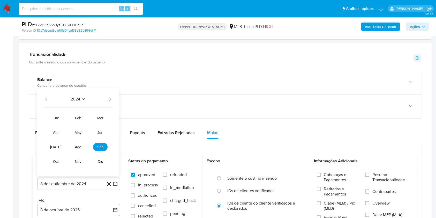
click at [108, 96] on icon "Año siguiente" at bounding box center [110, 99] width 6 height 6
click at [82, 129] on button "may" at bounding box center [78, 132] width 14 height 8
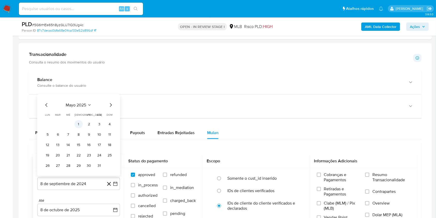
click at [76, 122] on button "1" at bounding box center [79, 124] width 8 height 8
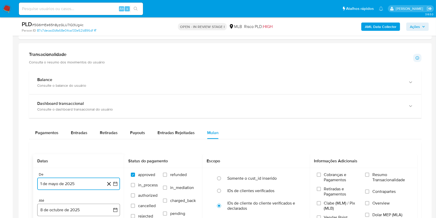
click at [88, 211] on button "8 de octubre de 2025" at bounding box center [78, 210] width 83 height 12
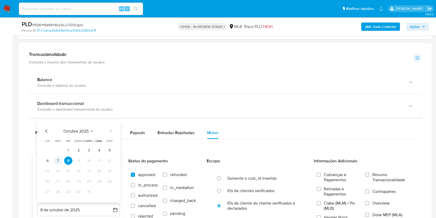
click at [57, 161] on button "7" at bounding box center [58, 161] width 8 height 8
click at [368, 179] on label "Resumo Transacionalidade" at bounding box center [388, 180] width 46 height 17
click at [368, 177] on input "Resumo Transacionalidade" at bounding box center [367, 175] width 4 height 4
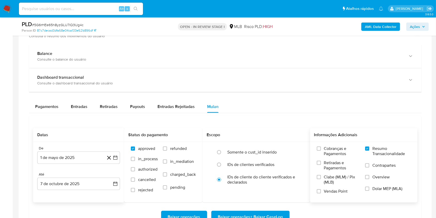
scroll to position [448, 0]
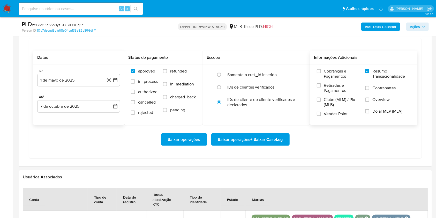
click at [238, 145] on span "Baixar operações + Baixar CaseLog" at bounding box center [250, 139] width 65 height 11
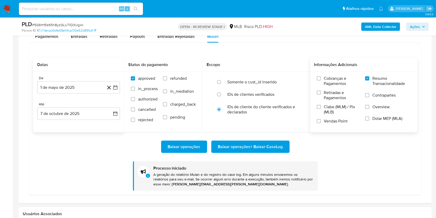
scroll to position [241, 0]
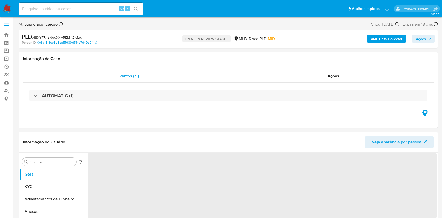
select select "10"
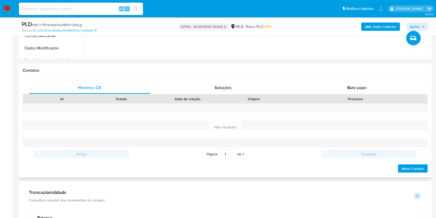
scroll to position [379, 0]
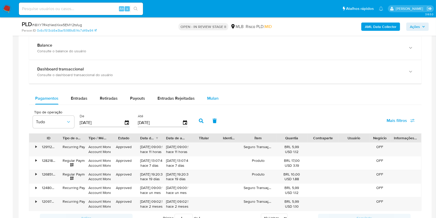
click at [207, 98] on span "Mulan" at bounding box center [212, 98] width 11 height 6
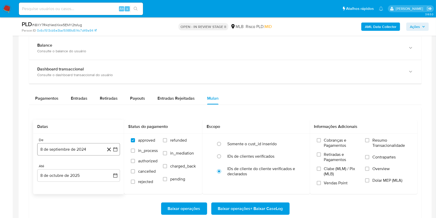
click at [67, 151] on button "8 de septiembre de 2024" at bounding box center [78, 149] width 83 height 12
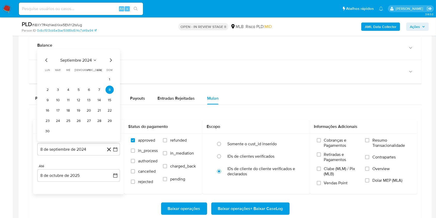
drag, startPoint x: 76, startPoint y: 51, endPoint x: 81, endPoint y: 57, distance: 7.9
click at [77, 53] on div "septiembre 2024 septiembre 2024 lun lunes mar martes mié miércoles jue jueves v…" at bounding box center [78, 95] width 83 height 92
click at [82, 58] on span "septiembre 2024" at bounding box center [76, 60] width 32 height 5
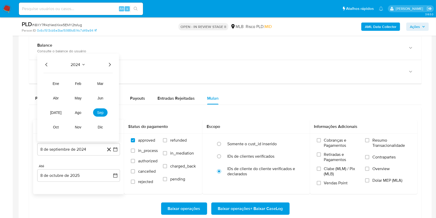
click at [109, 62] on icon "Año siguiente" at bounding box center [110, 65] width 6 height 6
click at [79, 113] on span "ago" at bounding box center [78, 112] width 6 height 4
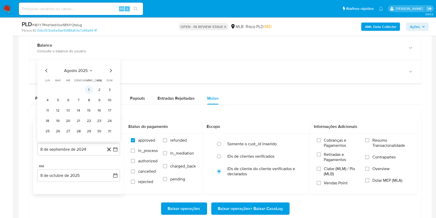
click at [90, 88] on button "1" at bounding box center [89, 90] width 8 height 8
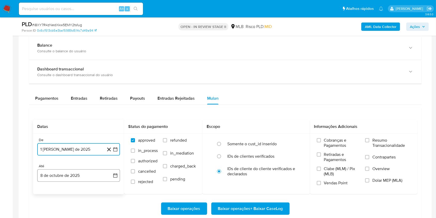
click at [77, 175] on button "8 de octubre de 2025" at bounding box center [78, 175] width 83 height 12
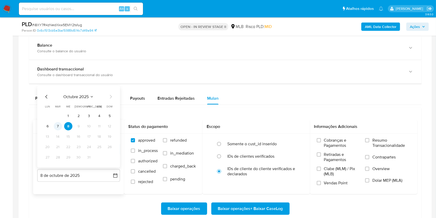
click at [58, 127] on button "7" at bounding box center [58, 126] width 8 height 8
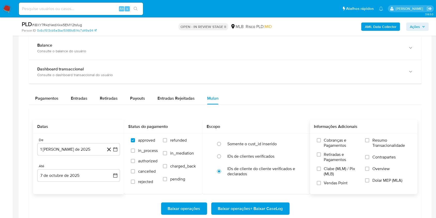
click at [373, 144] on span "Resumo Transacionalidade" at bounding box center [392, 143] width 38 height 10
click at [370, 142] on input "Resumo Transacionalidade" at bounding box center [367, 140] width 4 height 4
click at [274, 208] on span "Baixar operações + Baixar CaseLog" at bounding box center [250, 208] width 65 height 11
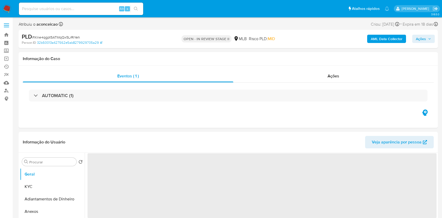
select select "10"
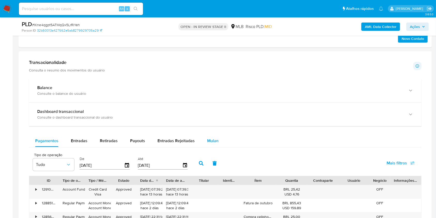
click at [209, 141] on span "Mulan" at bounding box center [212, 141] width 11 height 6
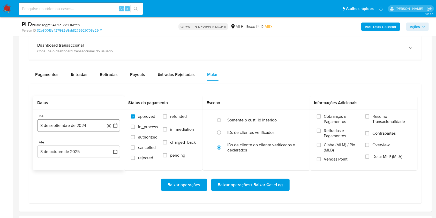
scroll to position [379, 0]
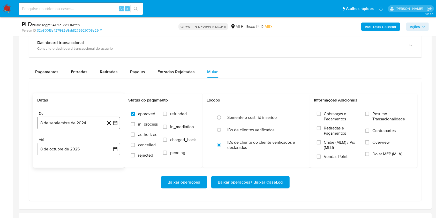
click at [83, 125] on button "8 de septiembre de 2024" at bounding box center [78, 123] width 83 height 12
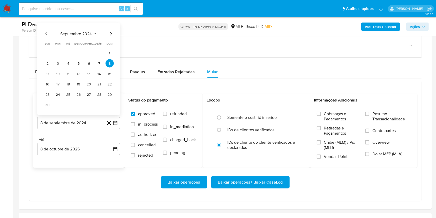
click at [83, 32] on span "septiembre 2024" at bounding box center [76, 33] width 32 height 5
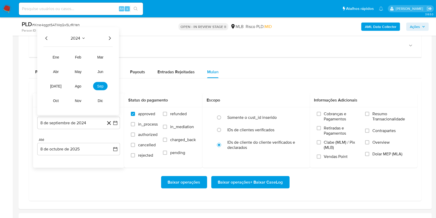
click at [109, 38] on icon "Año siguiente" at bounding box center [110, 38] width 6 height 6
click at [81, 85] on button "ago" at bounding box center [78, 86] width 14 height 8
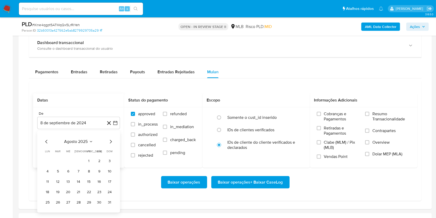
click at [88, 163] on button "1" at bounding box center [89, 161] width 8 height 8
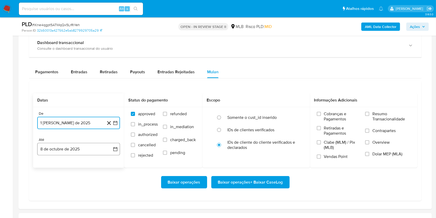
click at [92, 150] on button "8 de octubre de 2025" at bounding box center [78, 149] width 83 height 12
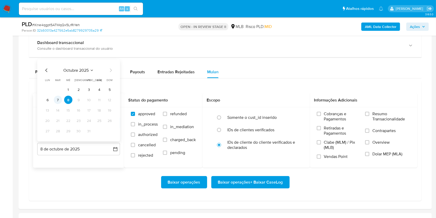
click at [57, 100] on button "7" at bounding box center [58, 100] width 8 height 8
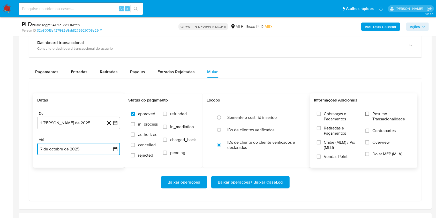
click at [367, 114] on input "Resumo Transacionalidade" at bounding box center [367, 114] width 4 height 4
click at [258, 179] on span "Baixar operações + Baixar CaseLog" at bounding box center [250, 181] width 65 height 11
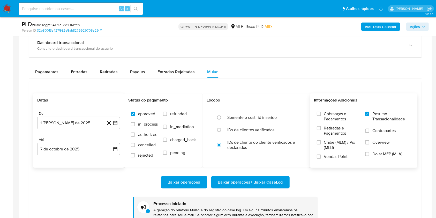
click at [74, 25] on span "# lKne4qgpt5ATMqQx5LrRiYeh" at bounding box center [56, 24] width 48 height 5
copy span "lKne4qgpt5ATMqQx5LrRiYeh"
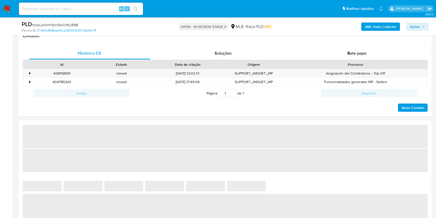
select select "10"
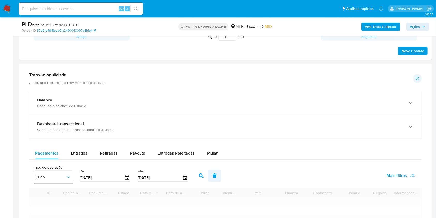
scroll to position [345, 0]
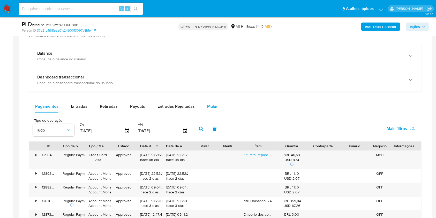
click at [211, 112] on div "Mulan" at bounding box center [212, 106] width 11 height 12
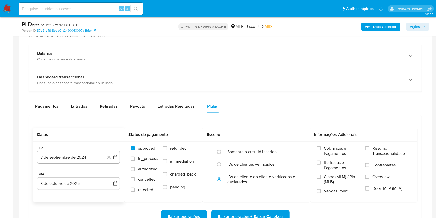
click at [92, 159] on button "8 de septiembre de 2024" at bounding box center [78, 157] width 83 height 12
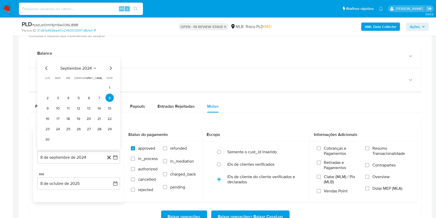
click at [88, 68] on span "septiembre 2024" at bounding box center [76, 68] width 32 height 5
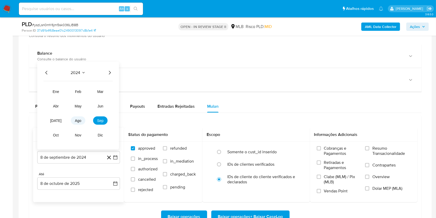
click at [79, 119] on span "ago" at bounding box center [78, 121] width 6 height 4
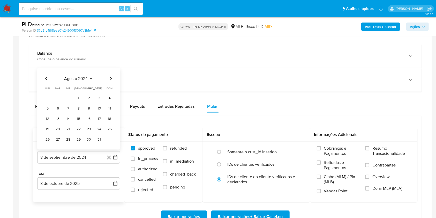
click at [90, 79] on icon "Seleccionar mes y año" at bounding box center [91, 79] width 4 height 4
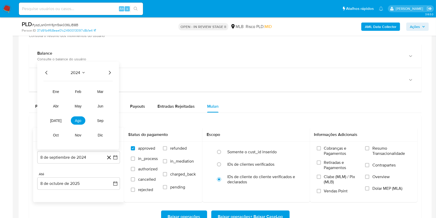
click at [109, 73] on icon "Año siguiente" at bounding box center [110, 73] width 2 height 4
click at [81, 121] on button "ago" at bounding box center [78, 120] width 14 height 8
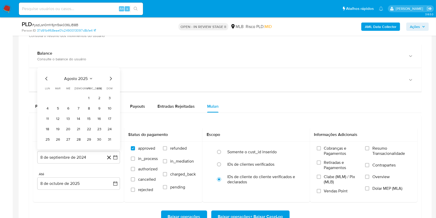
drag, startPoint x: 87, startPoint y: 98, endPoint x: 75, endPoint y: 113, distance: 19.0
click at [87, 98] on button "1" at bounding box center [89, 98] width 8 height 8
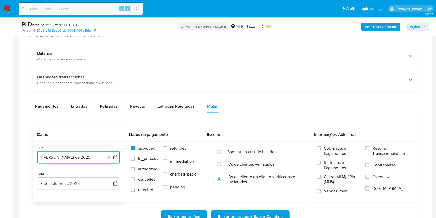
drag, startPoint x: 82, startPoint y: 182, endPoint x: 82, endPoint y: 176, distance: 5.7
click at [82, 182] on button "8 de octubre de 2025" at bounding box center [78, 183] width 83 height 12
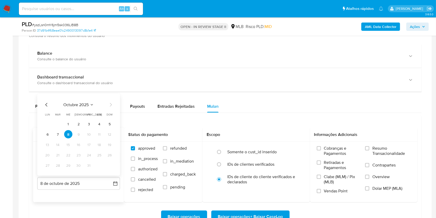
click at [62, 140] on tbody "1 2 3 4 5 6 7 8 9 10 11 12 13 14 15 16 17 18 19 20 21 22 23 24 25 26 27 28 29 3…" at bounding box center [78, 145] width 70 height 50
click at [57, 134] on button "7" at bounding box center [58, 134] width 8 height 8
click at [378, 150] on span "Resumo Transacionalidade" at bounding box center [392, 151] width 38 height 10
click at [370, 150] on input "Resumo Transacionalidade" at bounding box center [367, 148] width 4 height 4
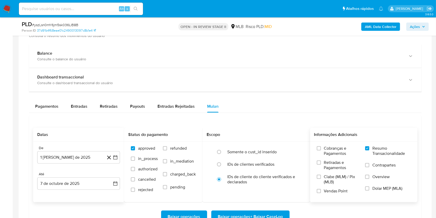
click at [251, 209] on div "Baixar operações Baixar operações + Baixar CaseLog" at bounding box center [225, 216] width 385 height 29
click at [252, 214] on span "Baixar operações + Baixar CaseLog" at bounding box center [250, 216] width 65 height 11
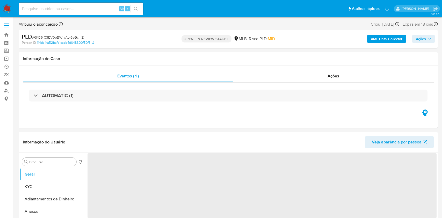
select select "10"
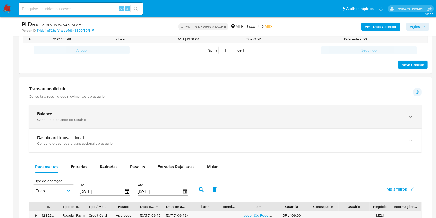
scroll to position [276, 0]
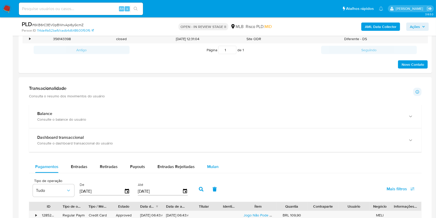
click at [209, 168] on span "Mulan" at bounding box center [212, 167] width 11 height 6
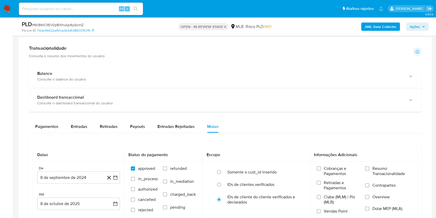
scroll to position [379, 0]
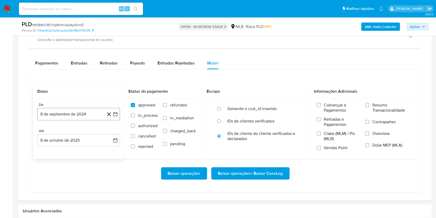
click at [81, 115] on button "8 de septiembre de 2024" at bounding box center [78, 114] width 83 height 12
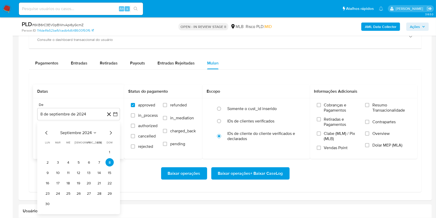
click at [85, 130] on span "septiembre 2024" at bounding box center [76, 132] width 32 height 5
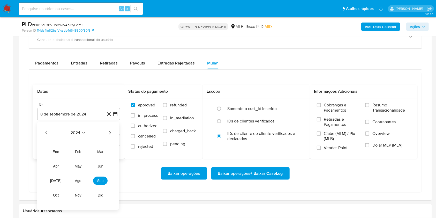
click at [111, 131] on icon "Año siguiente" at bounding box center [110, 133] width 6 height 6
click at [78, 181] on span "ago" at bounding box center [78, 181] width 6 height 4
click at [90, 151] on button "1" at bounding box center [89, 152] width 8 height 8
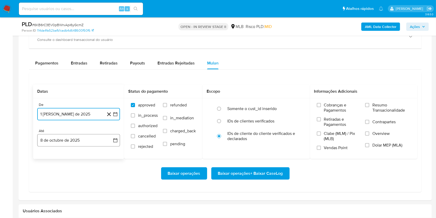
click at [91, 141] on button "8 de octubre de 2025" at bounding box center [78, 140] width 83 height 12
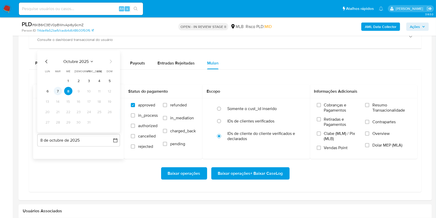
click at [60, 91] on button "7" at bounding box center [58, 91] width 8 height 8
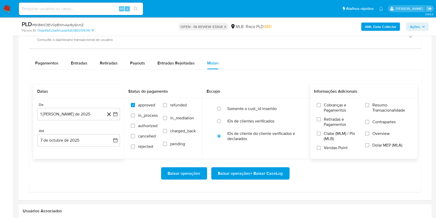
click at [372, 106] on label "Resumo Transacionalidade" at bounding box center [388, 110] width 46 height 17
click at [370, 106] on input "Resumo Transacionalidade" at bounding box center [367, 105] width 4 height 4
click at [265, 172] on span "Baixar operações + Baixar CaseLog" at bounding box center [250, 173] width 65 height 11
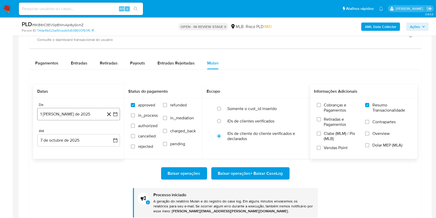
click at [81, 115] on button "1 de agosto de 2025" at bounding box center [78, 114] width 83 height 12
click at [85, 131] on span "agosto 2025" at bounding box center [76, 132] width 24 height 5
click at [101, 153] on span "mar" at bounding box center [100, 152] width 6 height 4
click at [100, 151] on button "1" at bounding box center [99, 152] width 8 height 8
click at [84, 137] on button "8 de octubre de 2025" at bounding box center [78, 140] width 83 height 12
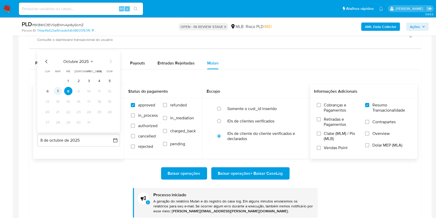
click at [56, 89] on button "7" at bounding box center [58, 91] width 8 height 8
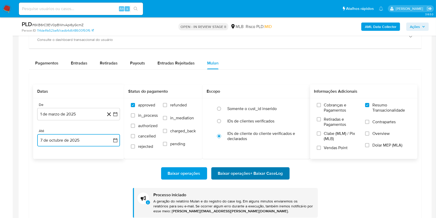
click at [262, 174] on span "Baixar operações + Baixar CaseLog" at bounding box center [250, 173] width 65 height 11
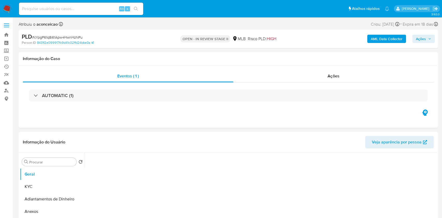
select select "10"
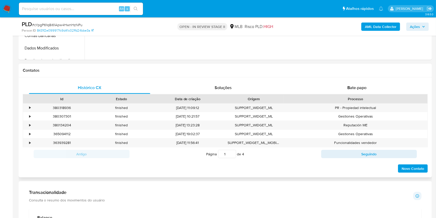
scroll to position [379, 0]
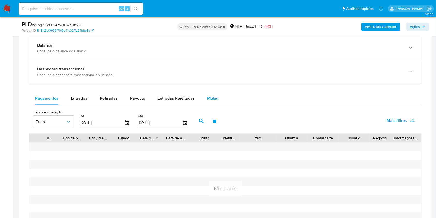
click at [218, 96] on button "Mulan" at bounding box center [213, 98] width 24 height 12
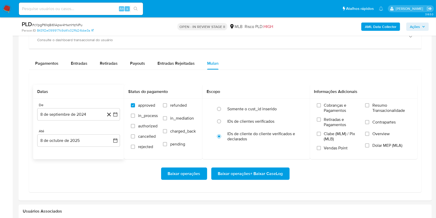
scroll to position [448, 0]
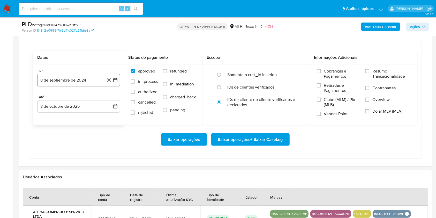
click at [91, 82] on button "8 de septiembre de 2024" at bounding box center [78, 80] width 83 height 12
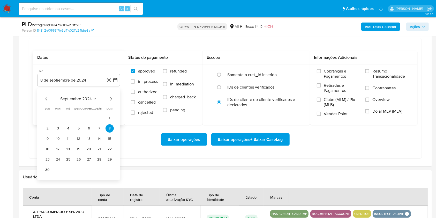
click at [82, 98] on span "septiembre 2024" at bounding box center [76, 98] width 32 height 5
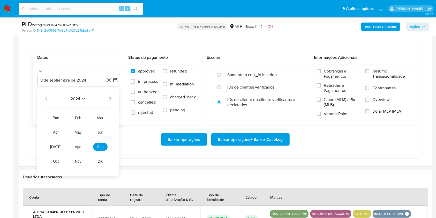
click at [109, 98] on icon "Año siguiente" at bounding box center [110, 99] width 6 height 6
click at [82, 145] on button "ago" at bounding box center [78, 147] width 14 height 8
click at [165, 158] on div "Datas De 8 de septiembre de 2024 [DATE] [GEOGRAPHIC_DATA] 8 de octubre de 2025 …" at bounding box center [225, 98] width 393 height 120
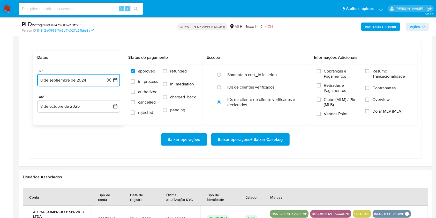
click at [82, 82] on button "8 de septiembre de 2024" at bounding box center [78, 80] width 83 height 12
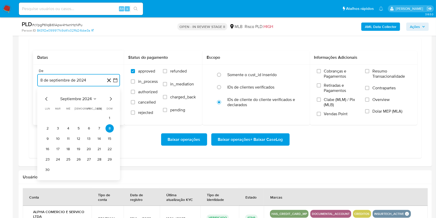
click at [91, 98] on span "septiembre 2024" at bounding box center [76, 98] width 32 height 5
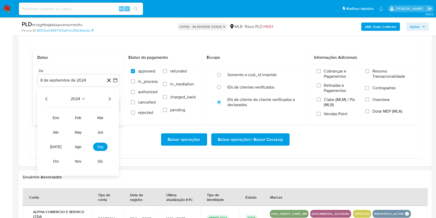
click at [110, 97] on icon "Año siguiente" at bounding box center [110, 99] width 6 height 6
click at [101, 118] on span "mar" at bounding box center [100, 118] width 6 height 4
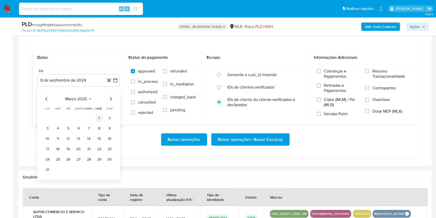
click at [97, 120] on button "1" at bounding box center [99, 118] width 8 height 8
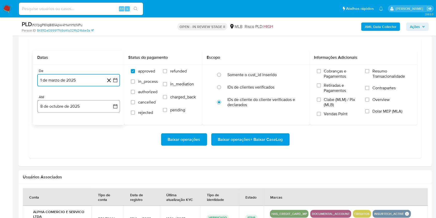
click at [86, 109] on button "8 de octubre de 2025" at bounding box center [78, 106] width 83 height 12
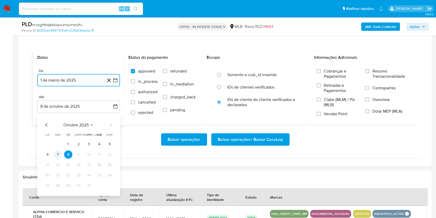
click at [57, 154] on button "7" at bounding box center [58, 154] width 8 height 8
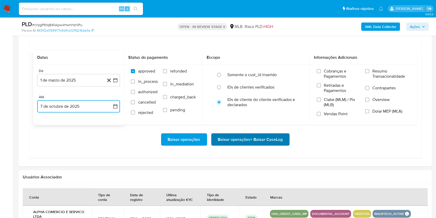
click at [268, 136] on span "Baixar operações + Baixar CaseLog" at bounding box center [250, 139] width 65 height 11
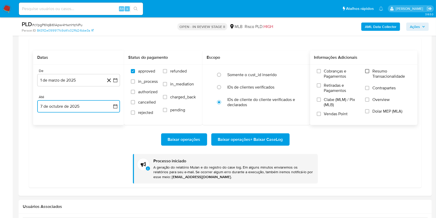
click at [368, 71] on input "Resumo Transacionalidade" at bounding box center [367, 71] width 4 height 4
click at [253, 137] on span "Baixar operações + Baixar CaseLog" at bounding box center [250, 139] width 65 height 11
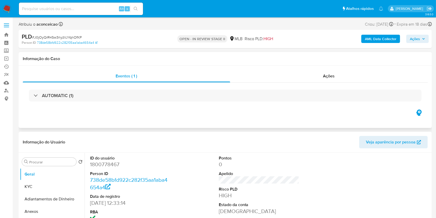
select select "10"
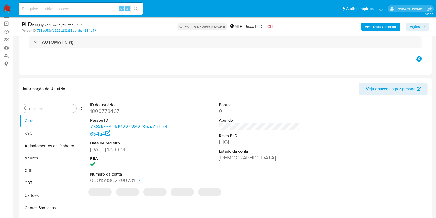
scroll to position [69, 0]
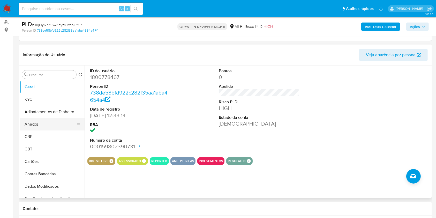
click at [57, 122] on button "Anexos" at bounding box center [50, 124] width 61 height 12
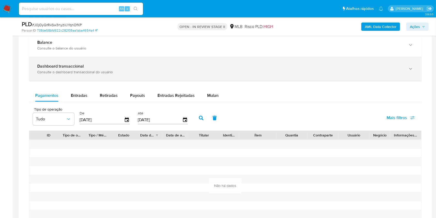
scroll to position [379, 0]
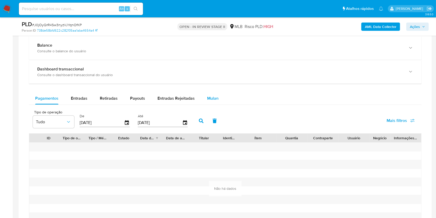
click at [208, 97] on span "Mulan" at bounding box center [212, 98] width 11 height 6
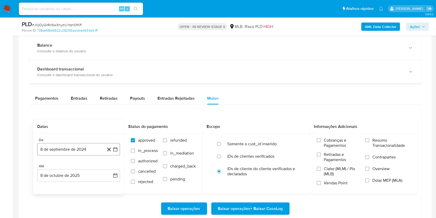
click at [82, 148] on button "8 de septiembre de 2024" at bounding box center [78, 149] width 83 height 12
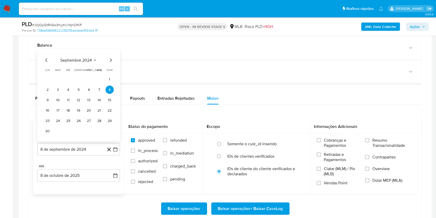
click at [88, 58] on span "septiembre 2024" at bounding box center [76, 60] width 32 height 5
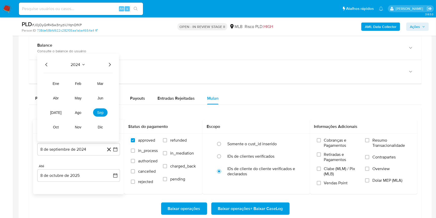
click at [108, 62] on icon "Año siguiente" at bounding box center [110, 65] width 6 height 6
click at [104, 82] on span "mar" at bounding box center [100, 84] width 6 height 4
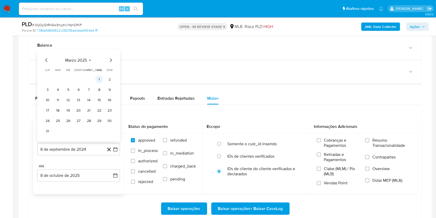
click at [99, 78] on button "1" at bounding box center [99, 79] width 8 height 8
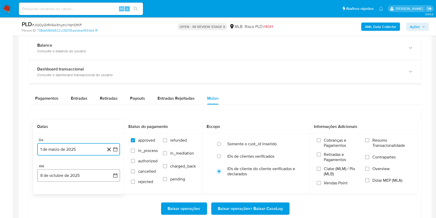
click at [81, 171] on button "8 de octubre de 2025" at bounding box center [78, 175] width 83 height 12
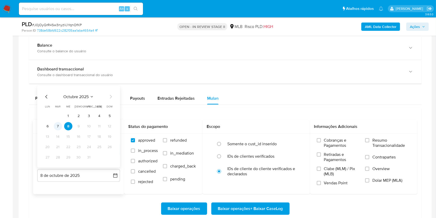
click at [58, 128] on button "7" at bounding box center [58, 126] width 8 height 8
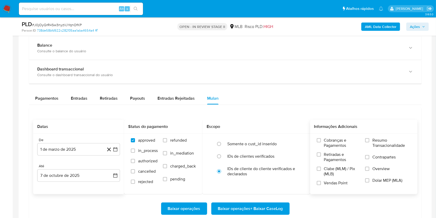
click at [375, 142] on span "Resumo Transacionalidade" at bounding box center [392, 143] width 38 height 10
click at [370, 142] on input "Resumo Transacionalidade" at bounding box center [367, 140] width 4 height 4
click at [262, 212] on span "Baixar operações + Baixar CaseLog" at bounding box center [250, 208] width 65 height 11
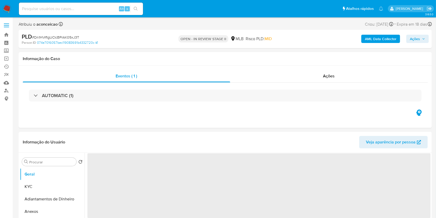
select select "10"
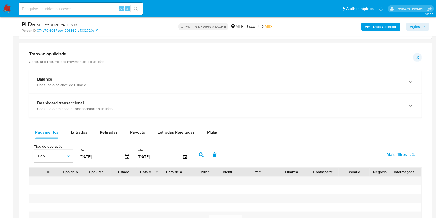
scroll to position [379, 0]
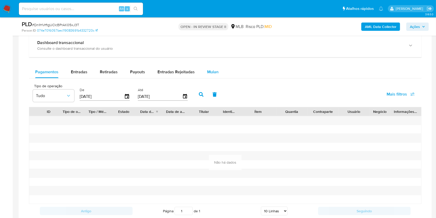
click at [213, 69] on span "Mulan" at bounding box center [212, 72] width 11 height 6
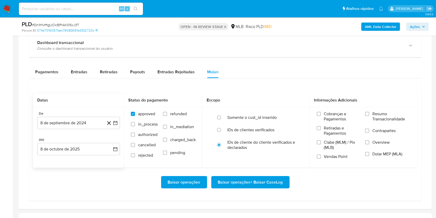
click at [83, 129] on div "De 8 de septiembre de 2024 8-09-2024 Até 8 de octubre de 2025 8-10-2025" at bounding box center [78, 137] width 91 height 61
click at [97, 122] on button "8 de septiembre de 2024" at bounding box center [78, 123] width 83 height 12
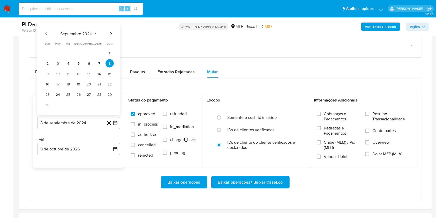
click at [96, 34] on icon "Seleccionar mes y año" at bounding box center [95, 34] width 4 height 4
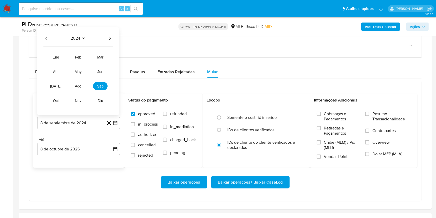
click at [112, 36] on icon "Año siguiente" at bounding box center [110, 38] width 6 height 6
click at [94, 57] on button "mar" at bounding box center [100, 57] width 14 height 8
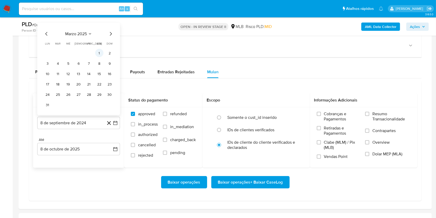
click at [99, 55] on button "1" at bounding box center [99, 53] width 8 height 8
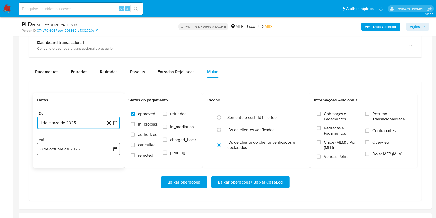
click at [79, 152] on button "8 de octubre de 2025" at bounding box center [78, 149] width 83 height 12
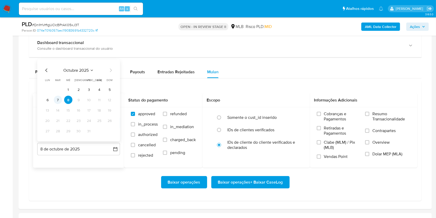
click at [59, 100] on button "7" at bounding box center [58, 100] width 8 height 8
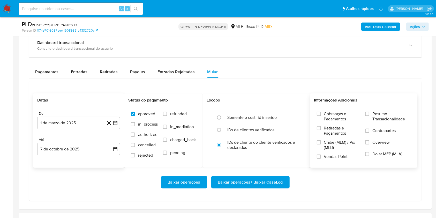
click at [369, 117] on label "Resumo Transacionalidade" at bounding box center [388, 119] width 46 height 17
click at [369, 116] on input "Resumo Transacionalidade" at bounding box center [367, 114] width 4 height 4
click at [258, 181] on span "Baixar operações + Baixar CaseLog" at bounding box center [250, 181] width 65 height 11
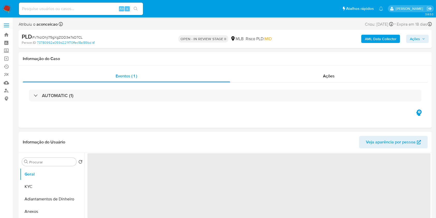
select select "10"
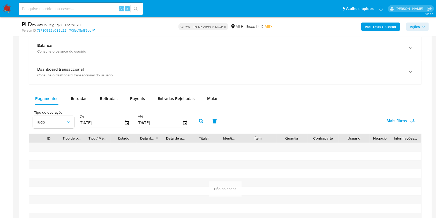
scroll to position [379, 0]
click at [215, 99] on span "Mulan" at bounding box center [212, 98] width 11 height 6
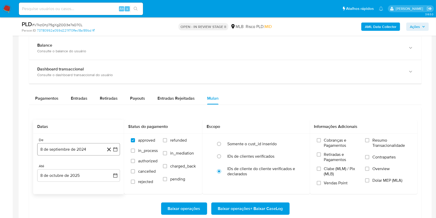
click at [82, 151] on button "8 de septiembre de 2024" at bounding box center [78, 149] width 83 height 12
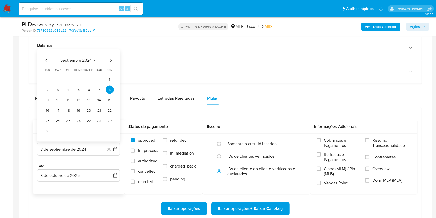
click at [87, 59] on span "septiembre 2024" at bounding box center [76, 60] width 32 height 5
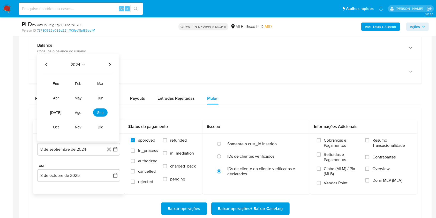
click at [110, 65] on icon "Año siguiente" at bounding box center [110, 65] width 6 height 6
click at [101, 86] on button "mar" at bounding box center [100, 83] width 14 height 8
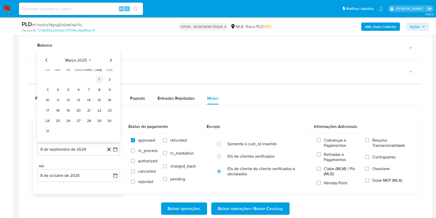
click at [98, 81] on button "1" at bounding box center [99, 79] width 8 height 8
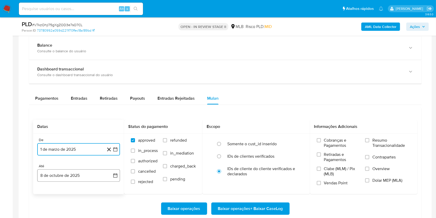
click at [75, 173] on button "8 de octubre de 2025" at bounding box center [78, 175] width 83 height 12
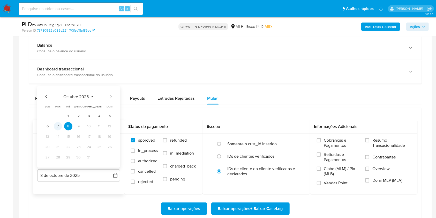
click at [58, 129] on button "7" at bounding box center [58, 126] width 8 height 8
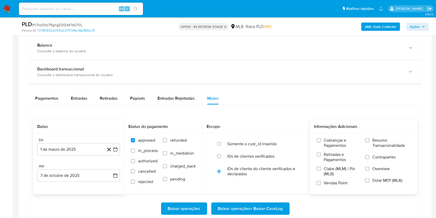
click at [377, 140] on span "Resumo Transacionalidade" at bounding box center [392, 143] width 38 height 10
click at [370, 140] on input "Resumo Transacionalidade" at bounding box center [367, 140] width 4 height 4
click at [271, 211] on span "Baixar operações + Baixar CaseLog" at bounding box center [250, 208] width 65 height 11
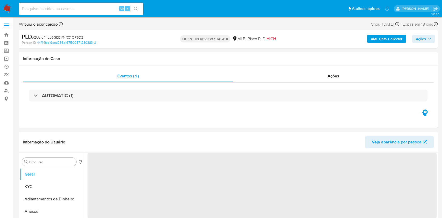
select select "10"
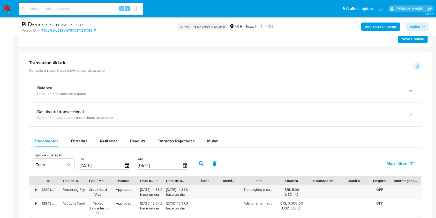
scroll to position [311, 0]
click at [213, 137] on div "Mulan" at bounding box center [212, 141] width 11 height 12
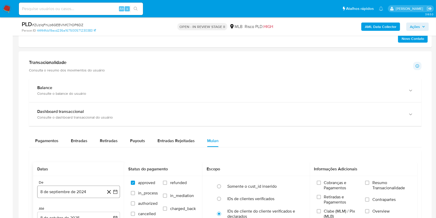
click at [84, 186] on button "8 de septiembre de 2024" at bounding box center [78, 192] width 83 height 12
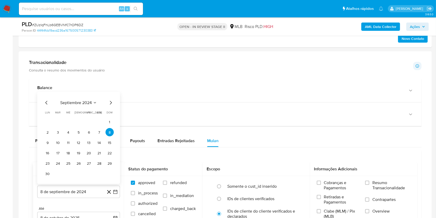
click at [89, 104] on span "septiembre 2024" at bounding box center [76, 102] width 32 height 5
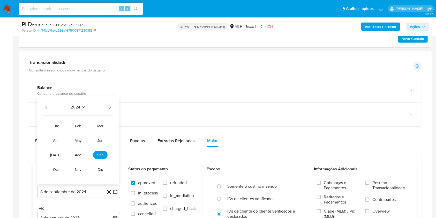
click at [110, 104] on icon "Año siguiente" at bounding box center [110, 107] width 6 height 6
click at [79, 155] on span "ago" at bounding box center [78, 155] width 6 height 4
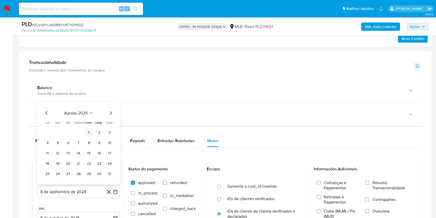
click at [91, 131] on button "1" at bounding box center [89, 132] width 8 height 8
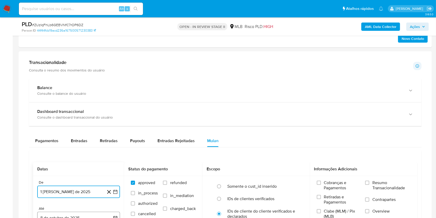
click at [87, 213] on button "8 de octubre de 2025" at bounding box center [78, 218] width 83 height 12
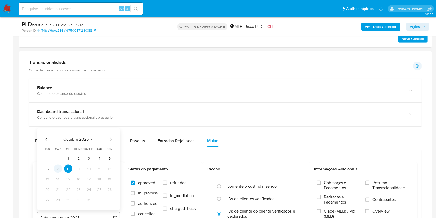
click at [56, 172] on button "7" at bounding box center [58, 169] width 8 height 8
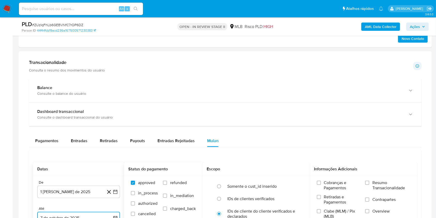
scroll to position [317, 0]
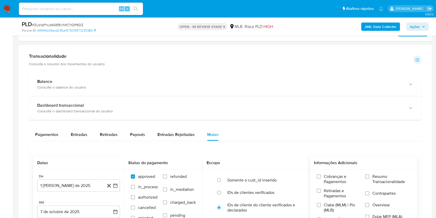
click at [367, 170] on div "Cobranças e Pagamentos Retiradas e Pagamentos Clabe (MLM) / Pix (MLB) Vendas Po…" at bounding box center [364, 200] width 108 height 60
click at [367, 175] on input "Resumo Transacionalidade" at bounding box center [367, 176] width 4 height 4
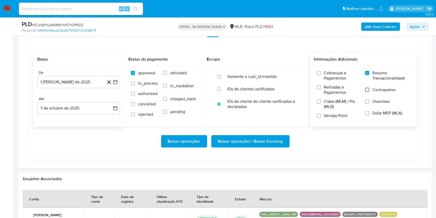
click at [367, 90] on input "Contrapartes" at bounding box center [367, 90] width 4 height 4
click at [378, 87] on span "Contrapartes" at bounding box center [384, 89] width 23 height 5
click at [370, 88] on input "Contrapartes" at bounding box center [367, 90] width 4 height 4
click at [273, 141] on span "Baixar operações + Baixar CaseLog" at bounding box center [250, 141] width 65 height 11
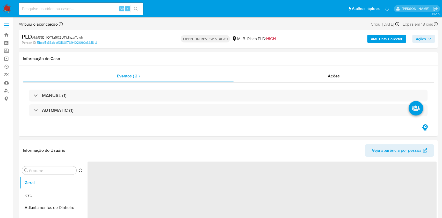
select select "10"
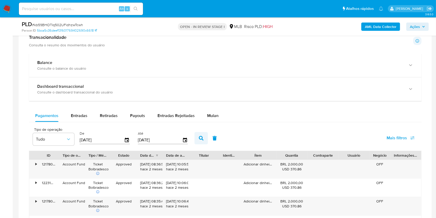
scroll to position [345, 0]
click at [209, 114] on span "Mulan" at bounding box center [212, 115] width 11 height 6
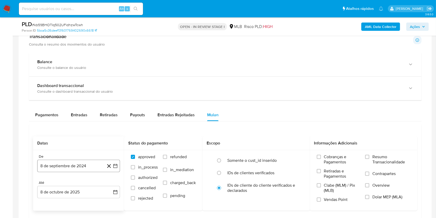
click at [77, 164] on button "8 de septiembre de 2024" at bounding box center [78, 166] width 83 height 12
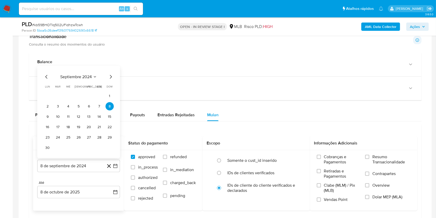
click at [87, 80] on div "septiembre 2024 septiembre 2024 lun lunes mar martes mié miércoles jue jueves v…" at bounding box center [78, 113] width 70 height 78
click at [110, 77] on icon "Mes siguiente" at bounding box center [111, 77] width 2 height 4
click at [87, 86] on span "octubre 2024" at bounding box center [75, 87] width 25 height 5
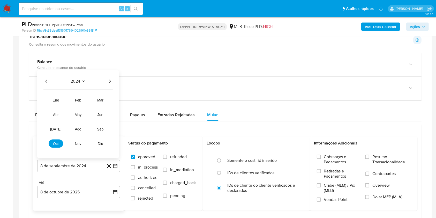
click at [105, 82] on div "2024" at bounding box center [77, 81] width 69 height 6
click at [107, 83] on icon "Año siguiente" at bounding box center [110, 81] width 6 height 6
click at [79, 126] on button "ago" at bounding box center [78, 129] width 14 height 8
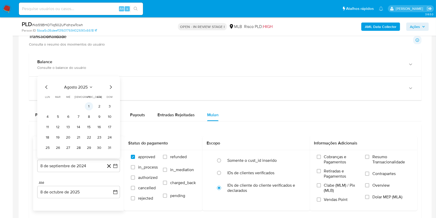
click at [88, 107] on button "1" at bounding box center [89, 106] width 8 height 8
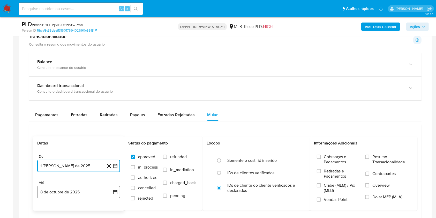
drag, startPoint x: 83, startPoint y: 196, endPoint x: 85, endPoint y: 187, distance: 9.4
click at [84, 196] on button "8 de octubre de 2025" at bounding box center [78, 192] width 83 height 12
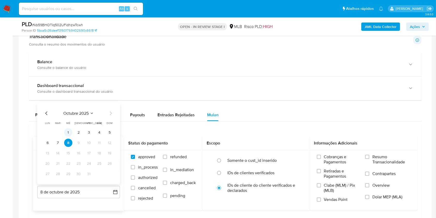
click at [65, 133] on button "1" at bounding box center [68, 132] width 8 height 8
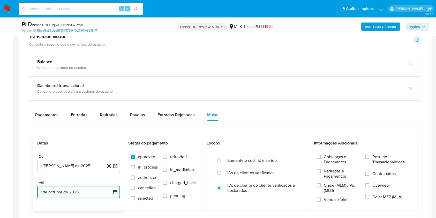
drag, startPoint x: 76, startPoint y: 191, endPoint x: 76, endPoint y: 188, distance: 4.0
click at [77, 191] on button "1 de octubre de 2025" at bounding box center [78, 192] width 83 height 12
click at [61, 144] on button "7" at bounding box center [58, 143] width 8 height 8
click at [385, 161] on span "Resumo Transacionalidade" at bounding box center [392, 159] width 38 height 10
click at [370, 159] on input "Resumo Transacionalidade" at bounding box center [367, 157] width 4 height 4
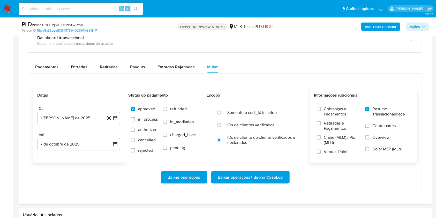
scroll to position [448, 0]
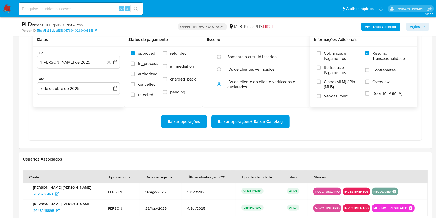
click at [244, 129] on div "Baixar operações Baixar operações + Baixar CaseLog" at bounding box center [225, 121] width 385 height 29
click at [243, 125] on span "Baixar operações + Baixar CaseLog" at bounding box center [250, 121] width 65 height 11
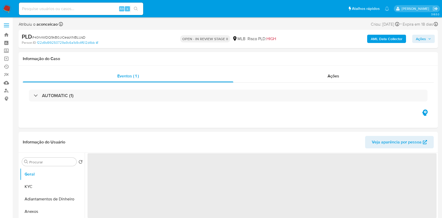
select select "10"
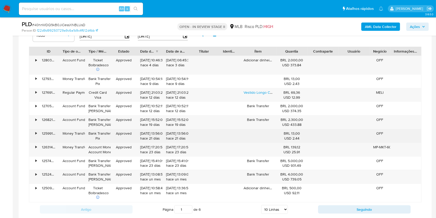
scroll to position [379, 0]
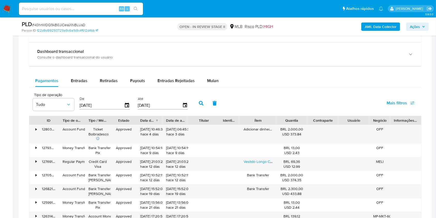
click at [215, 84] on div "Mulan" at bounding box center [212, 81] width 11 height 12
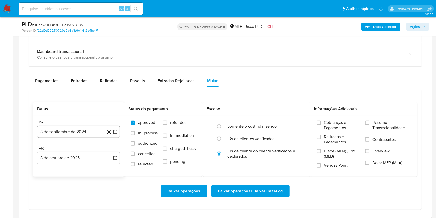
click at [76, 136] on button "8 de septiembre de 2024" at bounding box center [78, 131] width 83 height 12
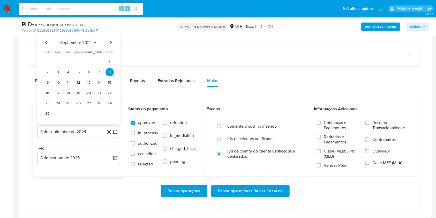
click at [80, 41] on span "septiembre 2024" at bounding box center [76, 42] width 32 height 5
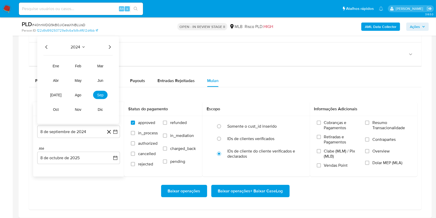
click at [108, 48] on icon "Año siguiente" at bounding box center [110, 47] width 6 height 6
click at [80, 93] on span "ago" at bounding box center [78, 95] width 6 height 4
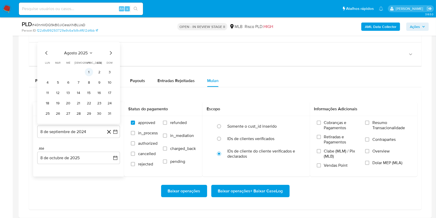
click at [88, 68] on button "1" at bounding box center [89, 72] width 8 height 8
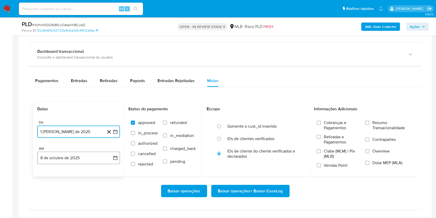
click at [83, 152] on button "8 de octubre de 2025" at bounding box center [78, 158] width 83 height 12
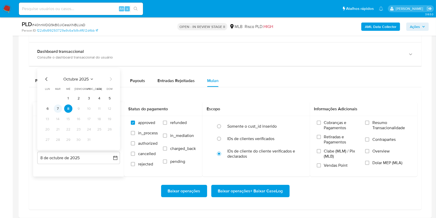
click at [58, 111] on button "7" at bounding box center [58, 109] width 8 height 8
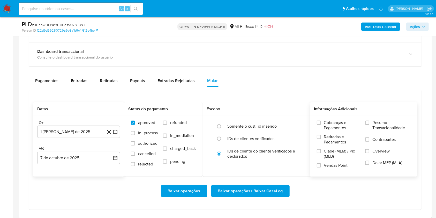
click at [375, 123] on span "Resumo Transacionalidade" at bounding box center [392, 125] width 38 height 10
click at [370, 123] on input "Resumo Transacionalidade" at bounding box center [367, 123] width 4 height 4
click at [238, 193] on span "Baixar operações + Baixar CaseLog" at bounding box center [250, 190] width 65 height 11
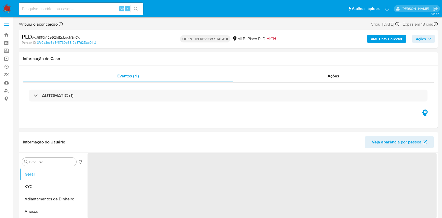
select select "10"
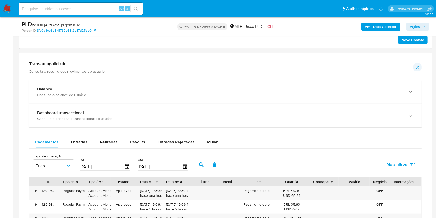
scroll to position [379, 0]
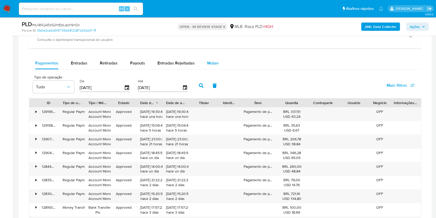
click at [209, 60] on span "Mulan" at bounding box center [212, 63] width 11 height 6
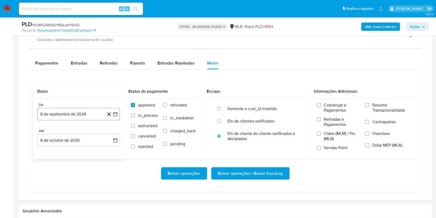
click at [89, 115] on button "8 de septiembre de 2024" at bounding box center [78, 114] width 83 height 12
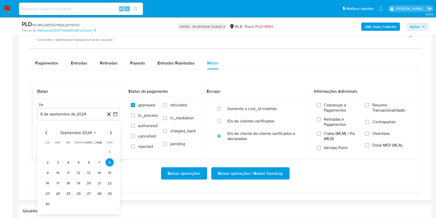
click at [83, 134] on span "septiembre 2024" at bounding box center [76, 132] width 32 height 5
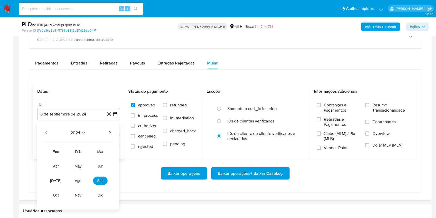
click at [108, 135] on icon "Año siguiente" at bounding box center [110, 133] width 6 height 6
click at [77, 180] on span "ago" at bounding box center [78, 181] width 6 height 4
click at [88, 155] on button "1" at bounding box center [89, 152] width 8 height 8
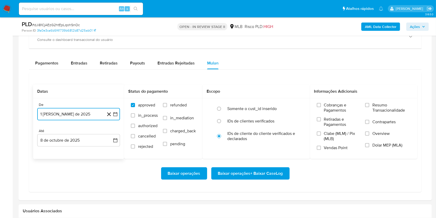
click at [81, 118] on button "1 de agosto de 2025" at bounding box center [78, 114] width 83 height 12
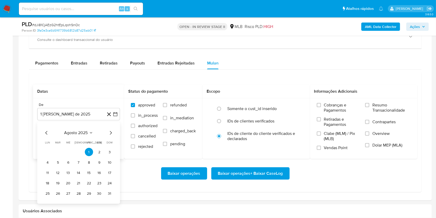
click at [109, 128] on div "agosto 2025 agosto 2025 lun lunes mar martes mié miércoles jue jueves vie viern…" at bounding box center [78, 163] width 83 height 82
click at [88, 150] on button "1" at bounding box center [89, 152] width 8 height 8
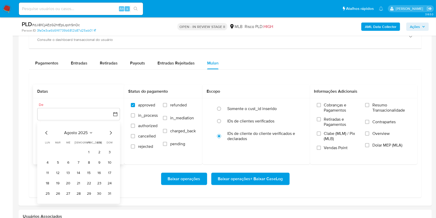
click at [85, 154] on td "1" at bounding box center [89, 152] width 8 height 8
click at [91, 149] on button "1" at bounding box center [89, 152] width 8 height 8
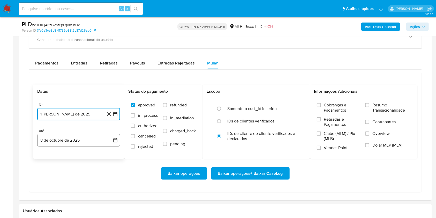
click at [101, 144] on button "8 de octubre de 2025" at bounding box center [78, 140] width 83 height 12
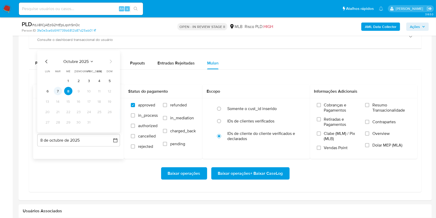
click at [58, 93] on button "7" at bounding box center [58, 91] width 8 height 8
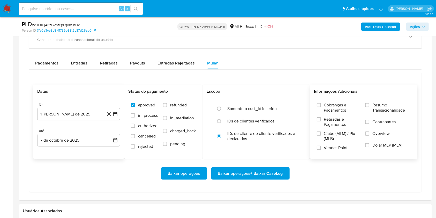
click at [371, 107] on label "Resumo Transacionalidade" at bounding box center [388, 110] width 46 height 17
click at [370, 107] on input "Resumo Transacionalidade" at bounding box center [367, 105] width 4 height 4
click at [269, 174] on span "Baixar operações + Baixar CaseLog" at bounding box center [250, 173] width 65 height 11
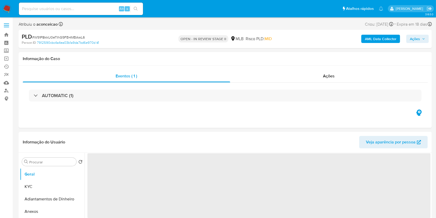
select select "10"
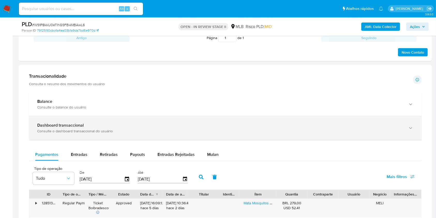
scroll to position [311, 0]
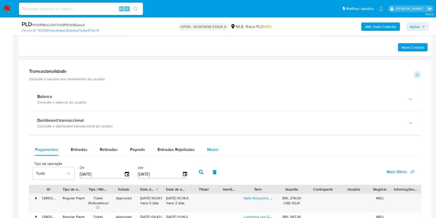
drag, startPoint x: 211, startPoint y: 143, endPoint x: 214, endPoint y: 150, distance: 7.3
click at [211, 143] on div "Mulan" at bounding box center [212, 149] width 11 height 12
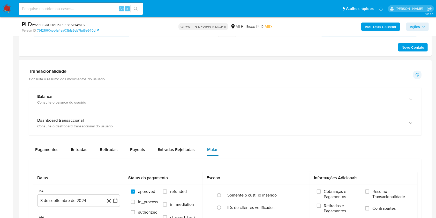
click at [214, 150] on span "Mulan" at bounding box center [212, 149] width 11 height 6
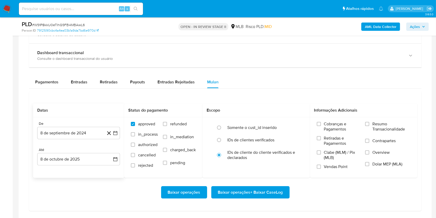
scroll to position [379, 0]
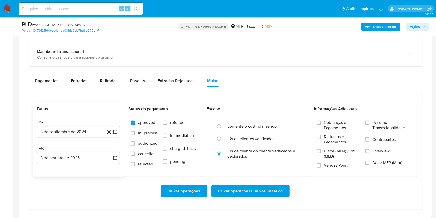
click at [92, 121] on div "De" at bounding box center [78, 122] width 83 height 5
click at [92, 129] on button "8 de septiembre de 2024" at bounding box center [78, 131] width 83 height 12
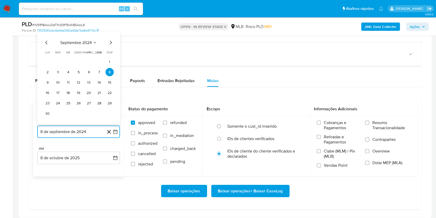
click at [87, 41] on span "septiembre 2024" at bounding box center [76, 42] width 32 height 5
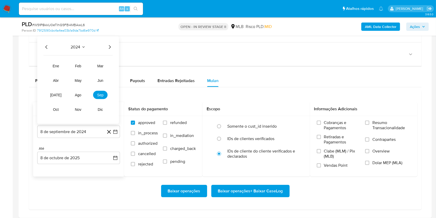
click at [109, 45] on icon "Año siguiente" at bounding box center [110, 47] width 6 height 6
click at [81, 95] on span "ago" at bounding box center [78, 95] width 6 height 4
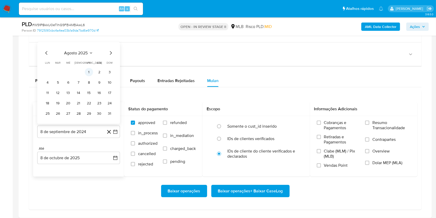
click at [92, 71] on button "1" at bounding box center [89, 72] width 8 height 8
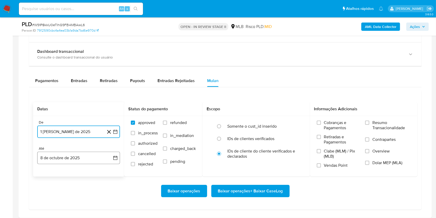
click at [84, 156] on button "8 de octubre de 2025" at bounding box center [78, 158] width 83 height 12
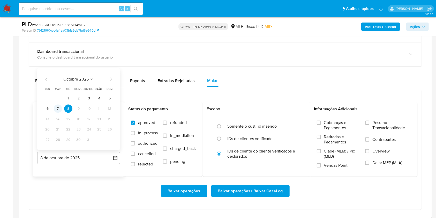
click at [60, 110] on button "7" at bounding box center [58, 109] width 8 height 8
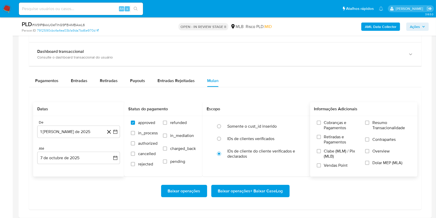
click at [369, 126] on label "Resumo Transacionalidade" at bounding box center [388, 128] width 46 height 17
click at [369, 125] on input "Resumo Transacionalidade" at bounding box center [367, 123] width 4 height 4
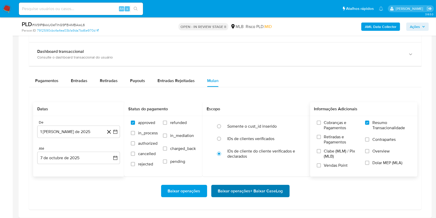
drag, startPoint x: 287, startPoint y: 181, endPoint x: 282, endPoint y: 185, distance: 7.0
click at [285, 181] on div "Baixar operações Baixar operações + Baixar CaseLog" at bounding box center [225, 190] width 385 height 29
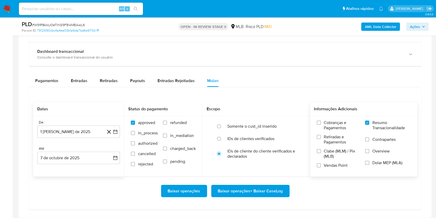
click at [279, 189] on span "Baixar operações + Baixar CaseLog" at bounding box center [250, 190] width 65 height 11
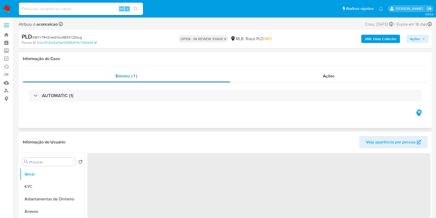
select select "10"
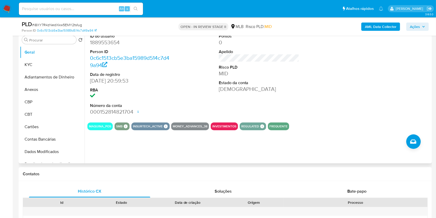
scroll to position [69, 0]
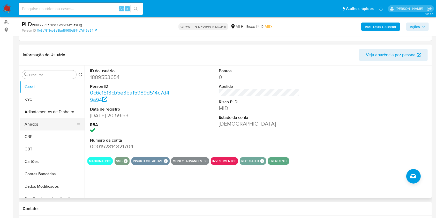
click at [49, 119] on button "Anexos" at bounding box center [50, 124] width 61 height 12
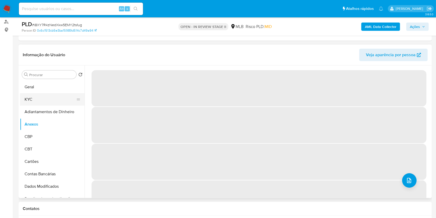
click at [37, 104] on button "KYC" at bounding box center [50, 99] width 61 height 12
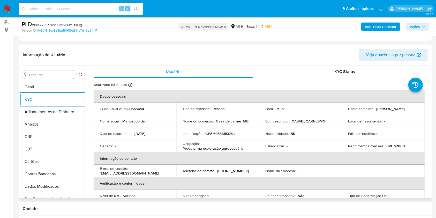
click at [217, 146] on p "Produtor na exploração agropecuária" at bounding box center [213, 148] width 61 height 5
copy div "Ocupação : Produtor na exploração agropecuária"
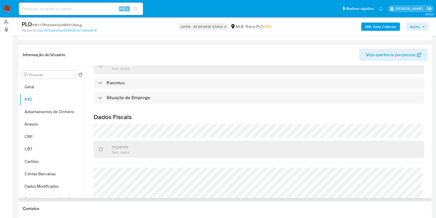
scroll to position [220, 0]
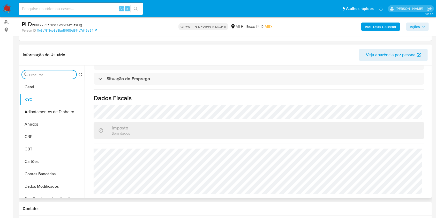
click at [55, 75] on input "Procurar" at bounding box center [51, 74] width 45 height 5
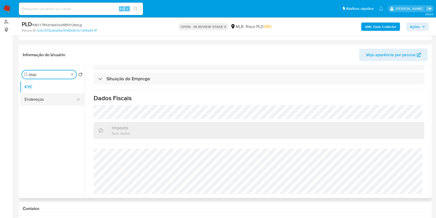
type input "END"
click at [55, 100] on button "Endereços" at bounding box center [50, 99] width 61 height 12
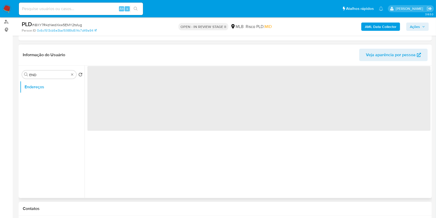
scroll to position [0, 0]
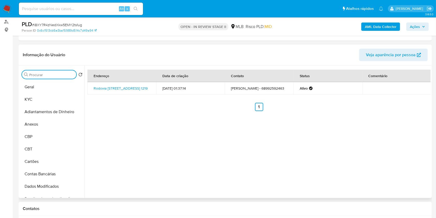
click at [72, 75] on input "Procurar" at bounding box center [51, 74] width 45 height 5
click at [74, 72] on input "Procurar" at bounding box center [51, 74] width 45 height 5
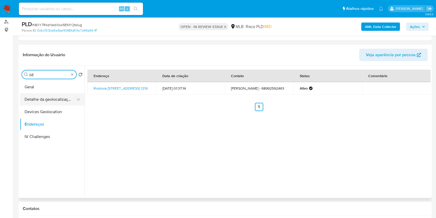
type input "GE"
click at [54, 95] on button "Detalhe da geolocalização" at bounding box center [50, 99] width 61 height 12
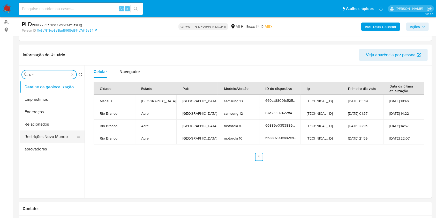
type input "RE"
click at [48, 139] on button "Restrições Novo Mundo" at bounding box center [50, 136] width 61 height 12
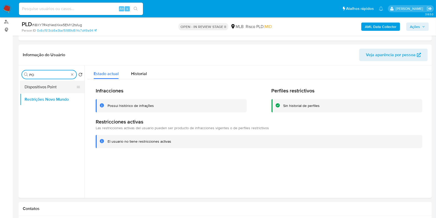
type input "PO"
click at [55, 87] on button "Dispositivos Point" at bounding box center [50, 87] width 61 height 12
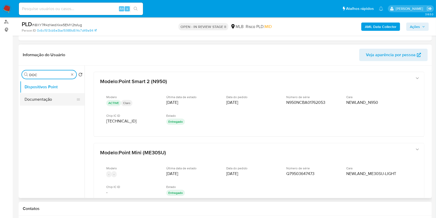
type input "DOC"
click at [54, 97] on button "Documentação" at bounding box center [50, 99] width 61 height 12
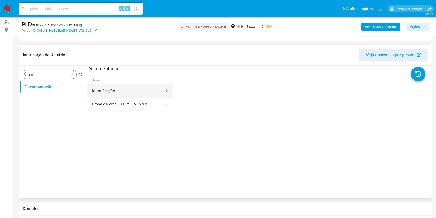
click at [137, 89] on button "Identificação" at bounding box center [126, 90] width 78 height 13
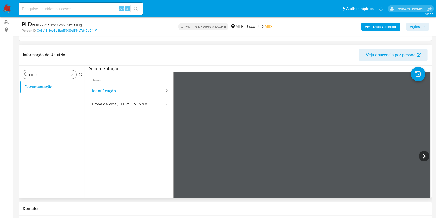
scroll to position [149, 0]
click at [422, 157] on icon at bounding box center [424, 156] width 10 height 10
click at [135, 106] on button "Prova de vida / [PERSON_NAME]" at bounding box center [126, 104] width 78 height 13
click at [391, 28] on b "AML Data Collector" at bounding box center [381, 27] width 32 height 8
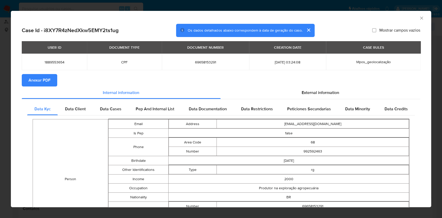
click at [419, 18] on icon "Fechar a janela" at bounding box center [421, 18] width 5 height 5
